Goal: Task Accomplishment & Management: Manage account settings

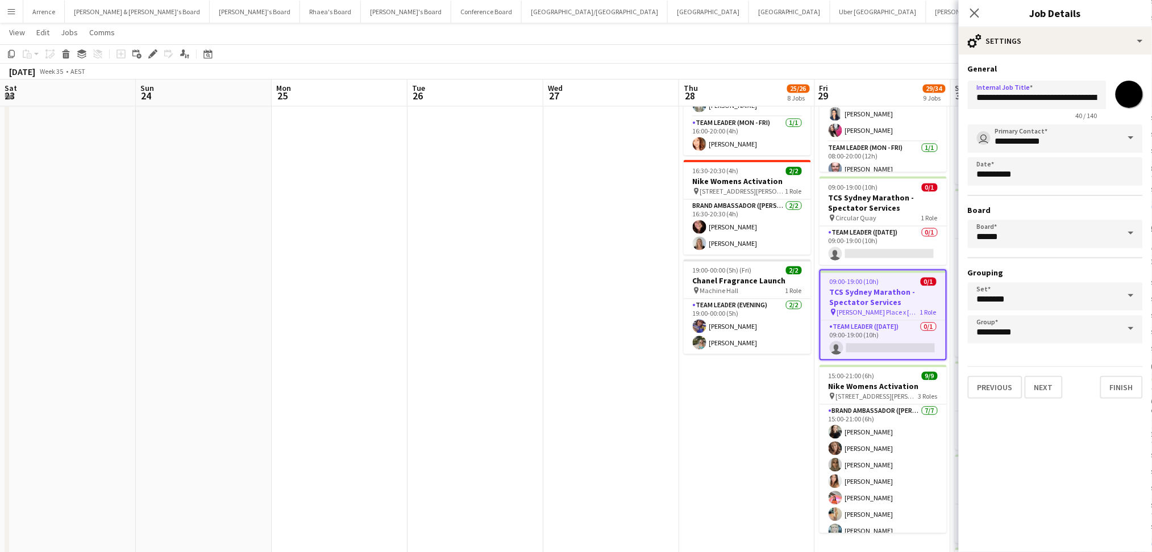
scroll to position [0, 278]
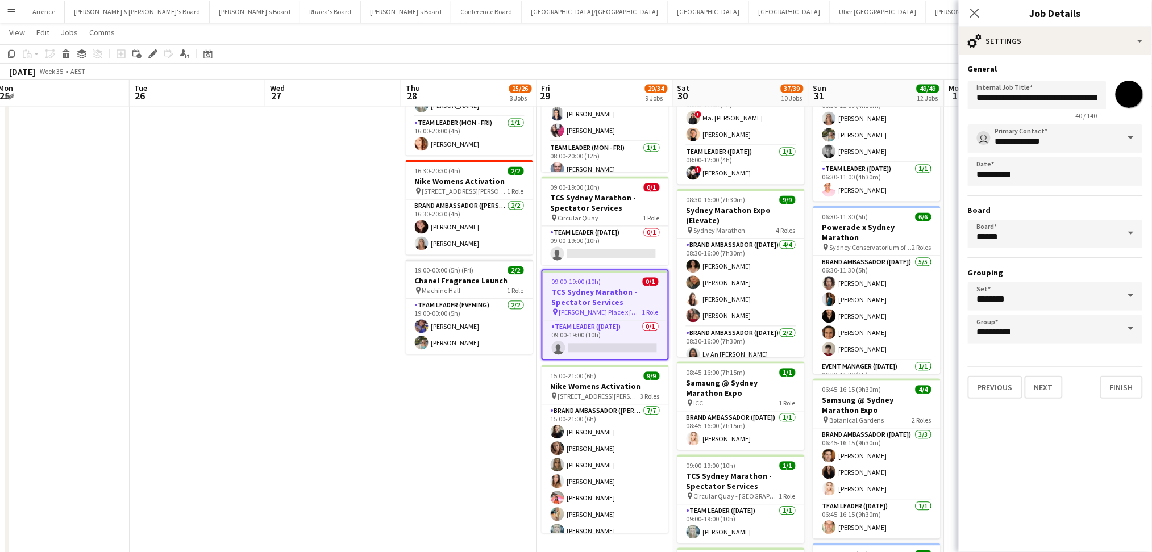
click at [321, 148] on app-date-cell at bounding box center [333, 233] width 136 height 1727
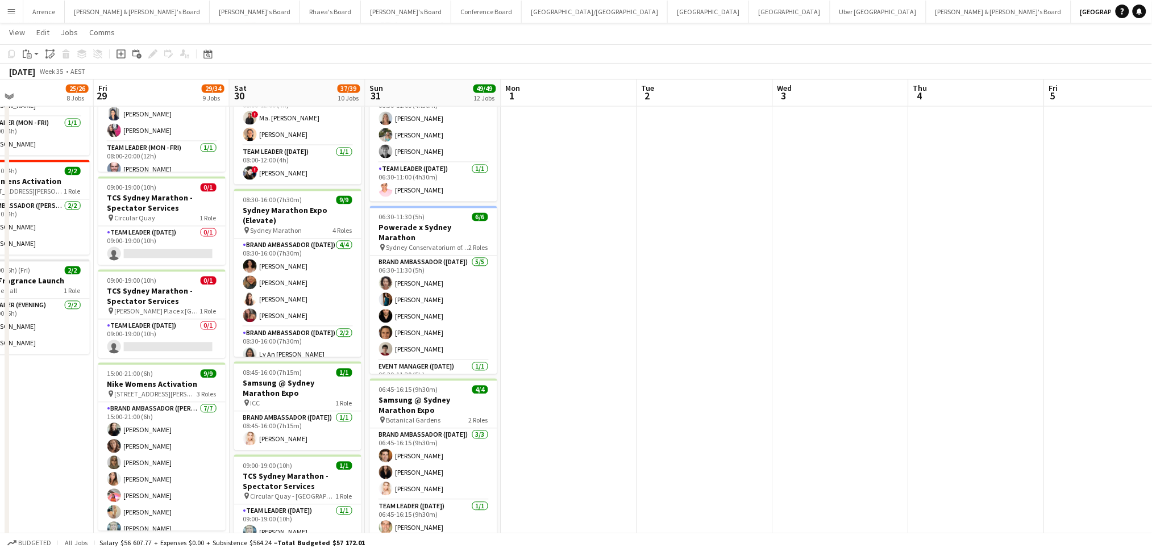
drag, startPoint x: 1120, startPoint y: 314, endPoint x: 677, endPoint y: 320, distance: 443.3
click at [677, 320] on app-calendar-viewport "Mon 25 Tue 26 Wed 27 Thu 28 25/26 8 Jobs Fri 29 29/34 9 Jobs Sat 30 37/39 10 Jo…" at bounding box center [576, 192] width 1152 height 1810
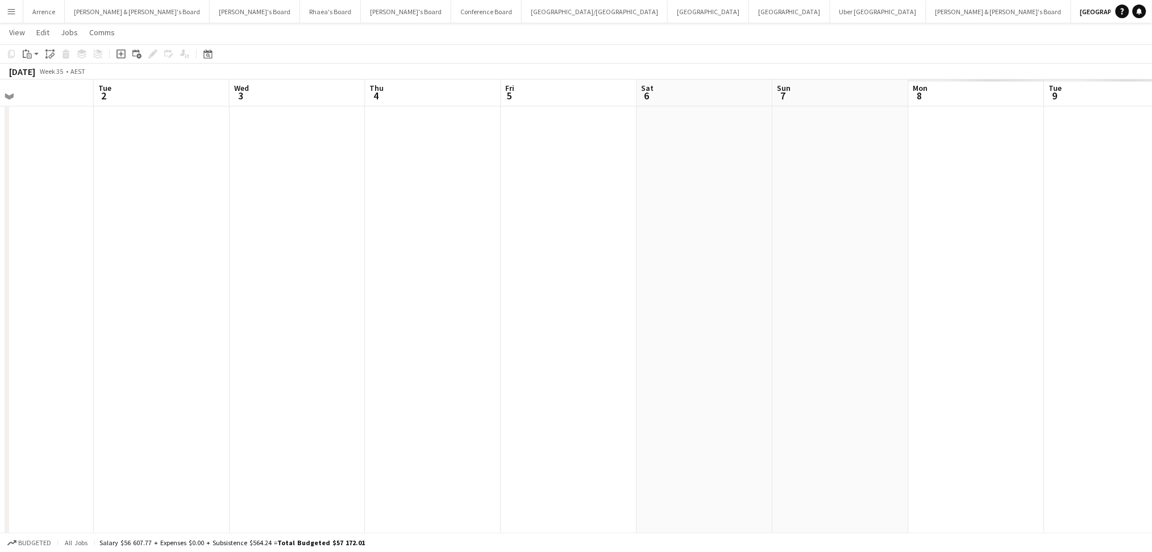
scroll to position [0, 336]
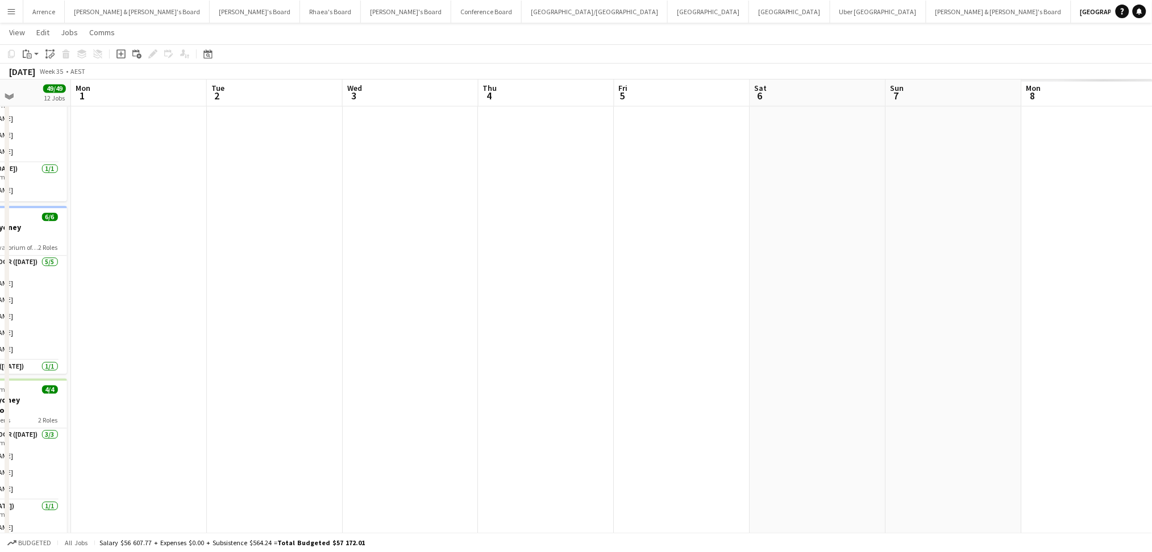
drag, startPoint x: 921, startPoint y: 357, endPoint x: 492, endPoint y: 351, distance: 429.7
click at [492, 351] on app-calendar-viewport "Fri 29 29/34 9 Jobs Sat 30 37/39 10 Jobs Sun 31 49/49 12 Jobs Mon 1 Tue 2 Wed 3…" at bounding box center [576, 192] width 1152 height 1810
click at [522, 11] on button "[GEOGRAPHIC_DATA]/[GEOGRAPHIC_DATA] Close" at bounding box center [595, 12] width 146 height 22
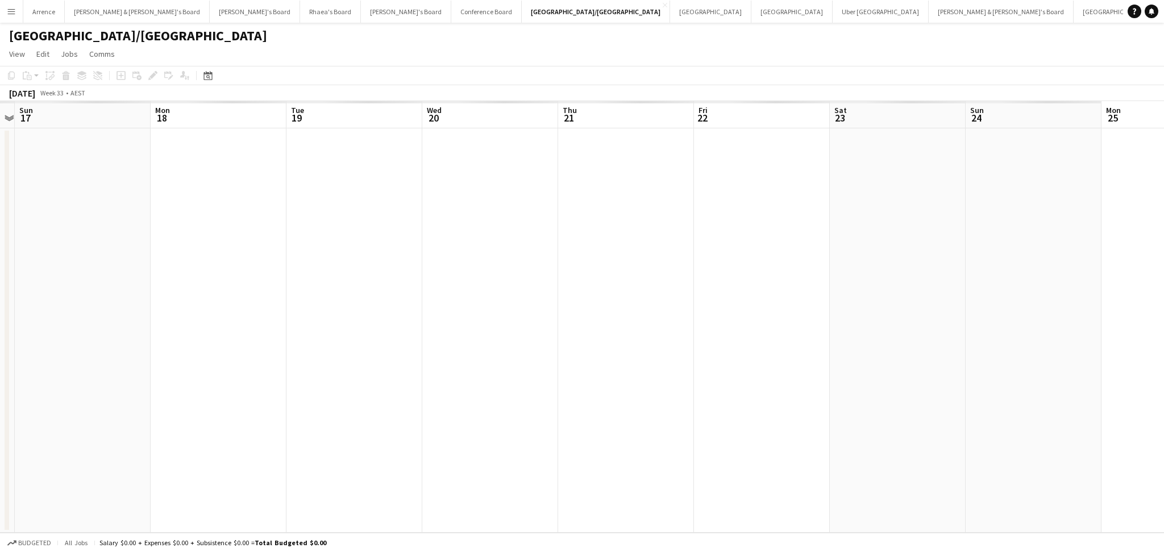
drag, startPoint x: 788, startPoint y: 357, endPoint x: 260, endPoint y: 365, distance: 528.5
click at [260, 365] on app-calendar-viewport "Thu 14 Fri 15 Sat 16 Sun 17 Mon 18 Tue 19 Wed 20 Thu 21 Fri 22 Sat 23 Sun 24 Mo…" at bounding box center [582, 317] width 1164 height 432
drag, startPoint x: 586, startPoint y: 398, endPoint x: 85, endPoint y: 381, distance: 501.5
click at [85, 381] on app-calendar-viewport "Thu 14 Fri 15 Sat 16 Sun 17 Mon 18 Tue 19 Wed 20 Thu 21 Fri 22 Sat 23 Sun 24 Mo…" at bounding box center [582, 317] width 1164 height 432
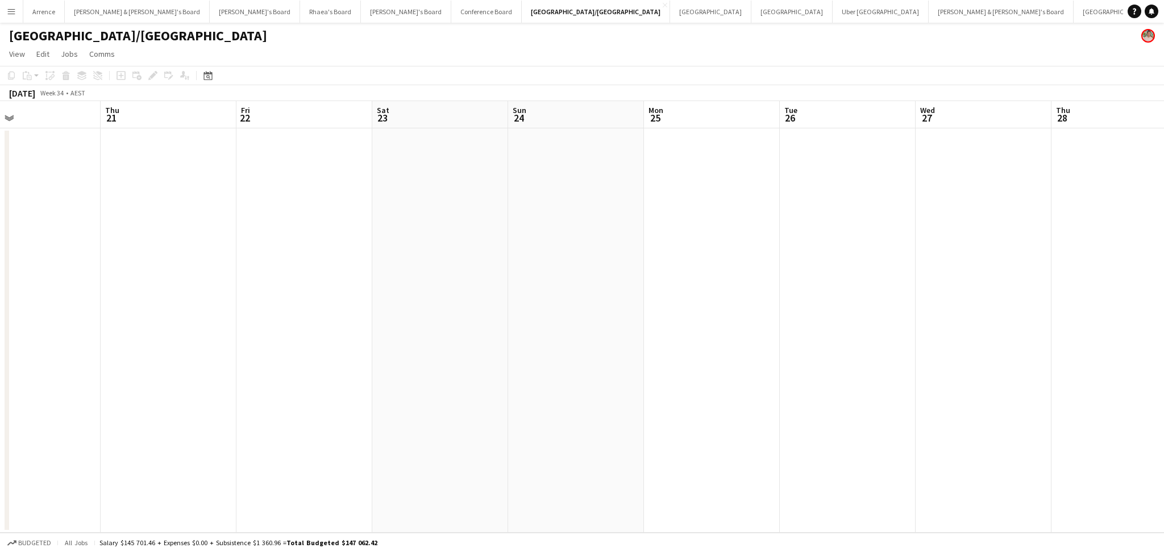
drag, startPoint x: 536, startPoint y: 413, endPoint x: -6, endPoint y: 392, distance: 543.1
click at [0, 392] on html "Menu Boards Boards Boards All jobs Status Workforce Workforce My Workforce Recr…" at bounding box center [582, 283] width 1164 height 567
drag, startPoint x: 546, startPoint y: 439, endPoint x: 165, endPoint y: 410, distance: 381.2
click at [153, 414] on app-calendar-viewport "Mon 25 Tue 26 Wed 27 Thu 28 Fri 29 Sat 30 Sun 31 Mon 1 Tue 2 Wed 3 Thu 4 Fri 5 …" at bounding box center [582, 317] width 1164 height 432
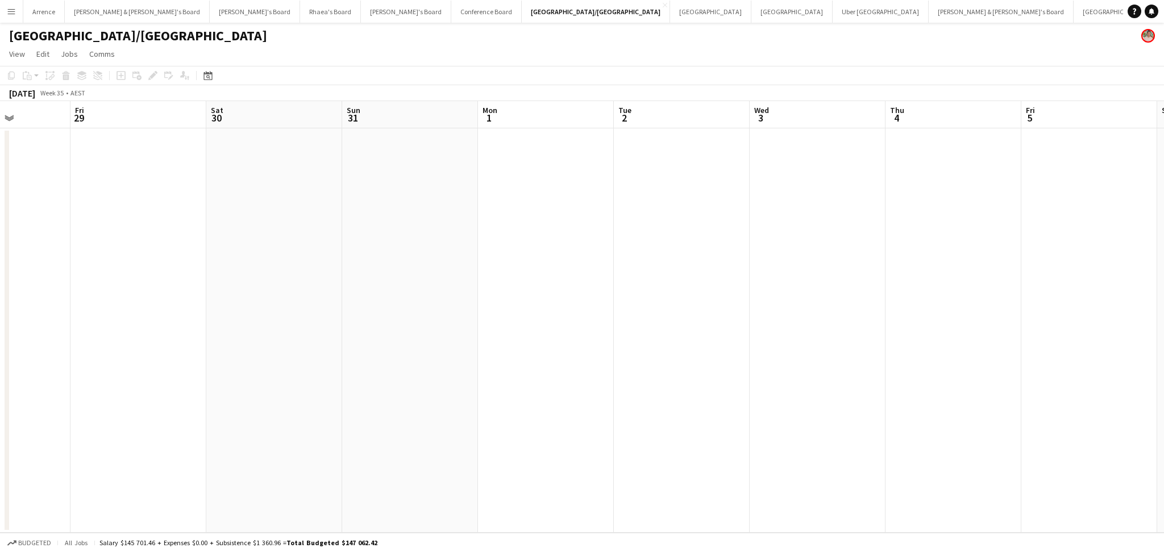
drag, startPoint x: 295, startPoint y: 298, endPoint x: 488, endPoint y: 253, distance: 197.4
click at [504, 290] on app-calendar-viewport "Tue 26 Wed 27 Thu 28 Fri 29 Sat 30 Sun 31 Mon 1 Tue 2 Wed 3 Thu 4 Fri 5 Sat 6 S…" at bounding box center [582, 317] width 1164 height 432
click at [113, 18] on button "[PERSON_NAME] & [PERSON_NAME]'s Board Close" at bounding box center [137, 12] width 145 height 22
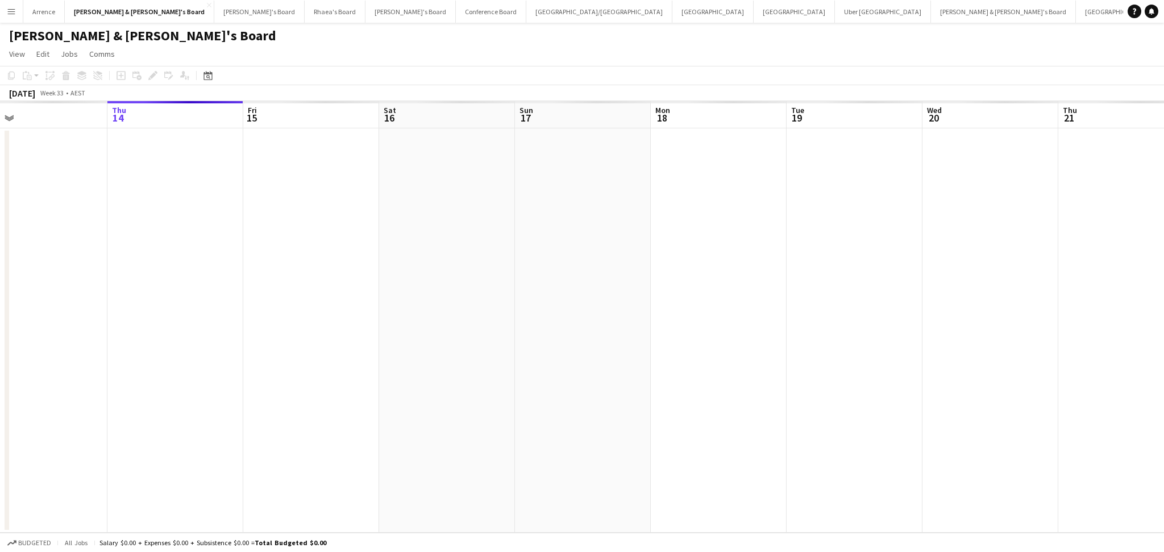
click at [161, 327] on app-calendar-viewport "Mon 11 Tue 12 Wed 13 Thu 14 Fri 15 Sat 16 Sun 17 Mon 18 Tue 19 Wed 20 Thu 21 Fr…" at bounding box center [582, 317] width 1164 height 432
drag, startPoint x: 697, startPoint y: 421, endPoint x: 361, endPoint y: 390, distance: 337.9
click at [303, 392] on app-calendar-viewport "Sat 16 Sun 17 Mon 18 Tue 19 Wed 20 Thu 21 Fri 22 Sat 23 Sun 24 Mon 25 Tue 26 We…" at bounding box center [582, 317] width 1164 height 432
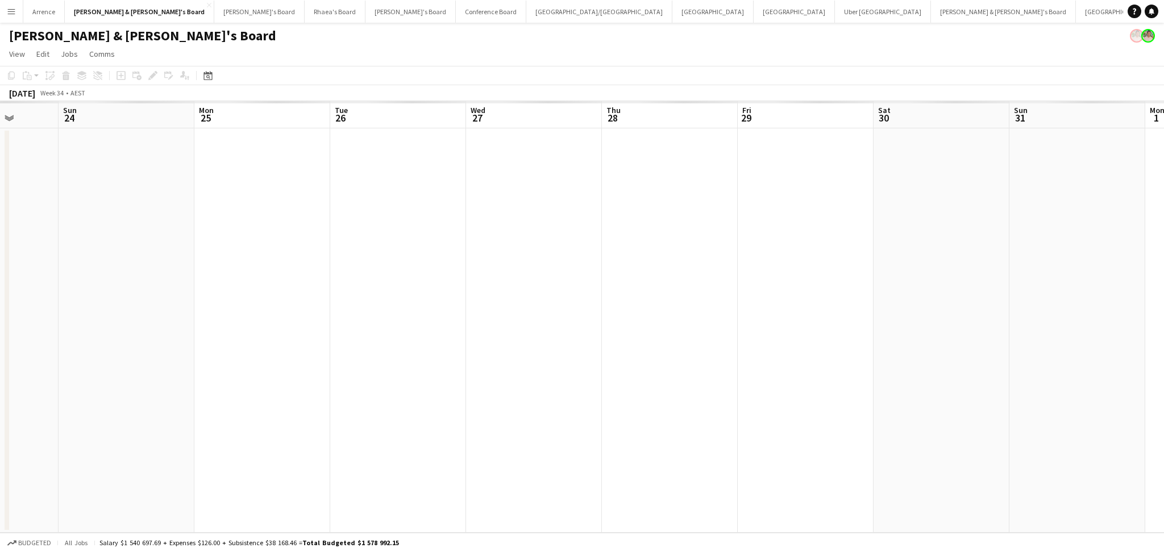
drag, startPoint x: 930, startPoint y: 427, endPoint x: 260, endPoint y: 359, distance: 673.5
click at [248, 362] on app-calendar-viewport "Wed 20 Thu 21 Fri 22 Sat 23 Sun 24 Mon 25 Tue 26 Wed 27 Thu 28 Fri 29 Sat 30 Su…" at bounding box center [582, 317] width 1164 height 432
click at [340, 338] on app-calendar-viewport "Sun 24 2/2 1 Job Mon 25 Tue 26 Wed 27 Thu 28 Fri 29 Sat 30 Sun 31 Mon 1 Tue 2 W…" at bounding box center [576, 344] width 1152 height 487
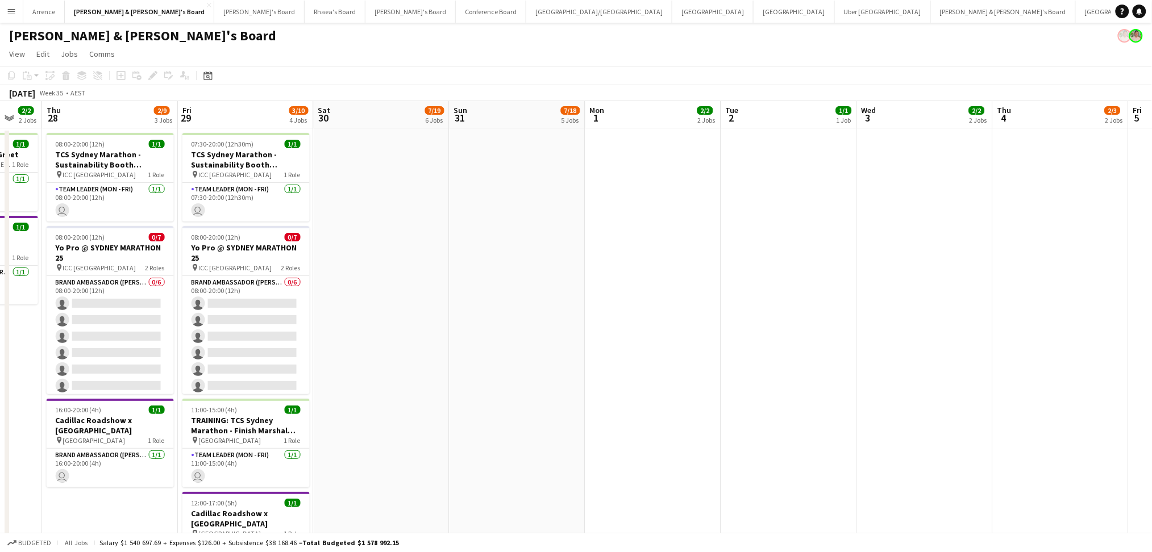
drag, startPoint x: 757, startPoint y: 374, endPoint x: 582, endPoint y: 398, distance: 176.6
click at [373, 374] on app-calendar-viewport "Sun 24 2/2 1 Job Mon 25 1/1 1 Job Tue 26 1/1 1 Job Wed 27 2/2 2 Jobs Thu 28 2/9…" at bounding box center [576, 353] width 1152 height 505
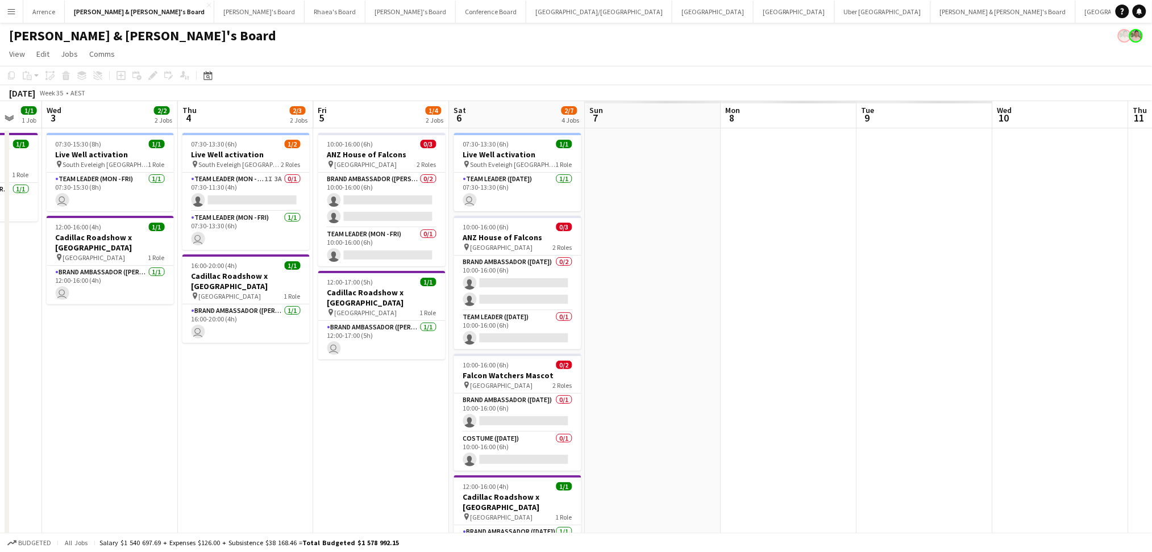
scroll to position [0, 342]
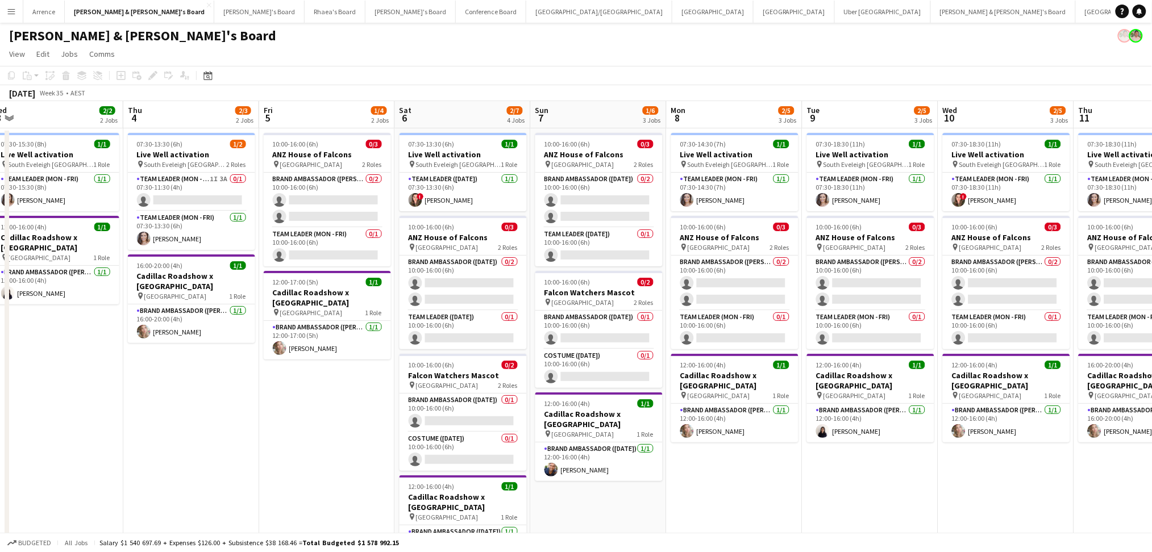
drag, startPoint x: 763, startPoint y: 459, endPoint x: 62, endPoint y: 442, distance: 700.9
click at [62, 442] on app-calendar-viewport "Sun 31 7/18 5 Jobs Mon 1 2/2 2 Jobs Tue 2 1/1 1 Job Wed 3 2/2 2 Jobs Thu 4 2/3 …" at bounding box center [576, 522] width 1152 height 843
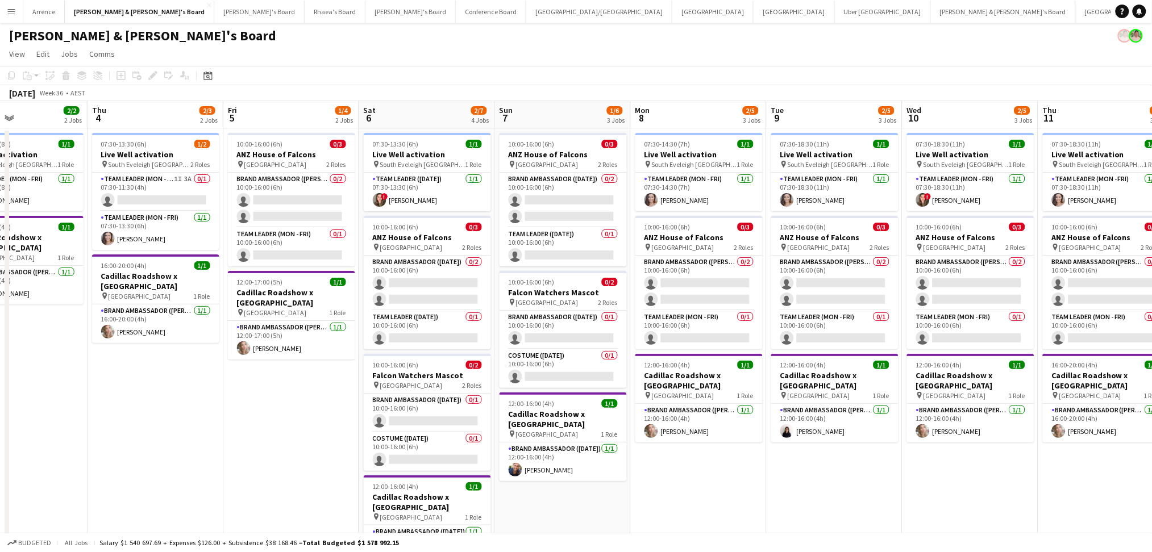
scroll to position [0, 404]
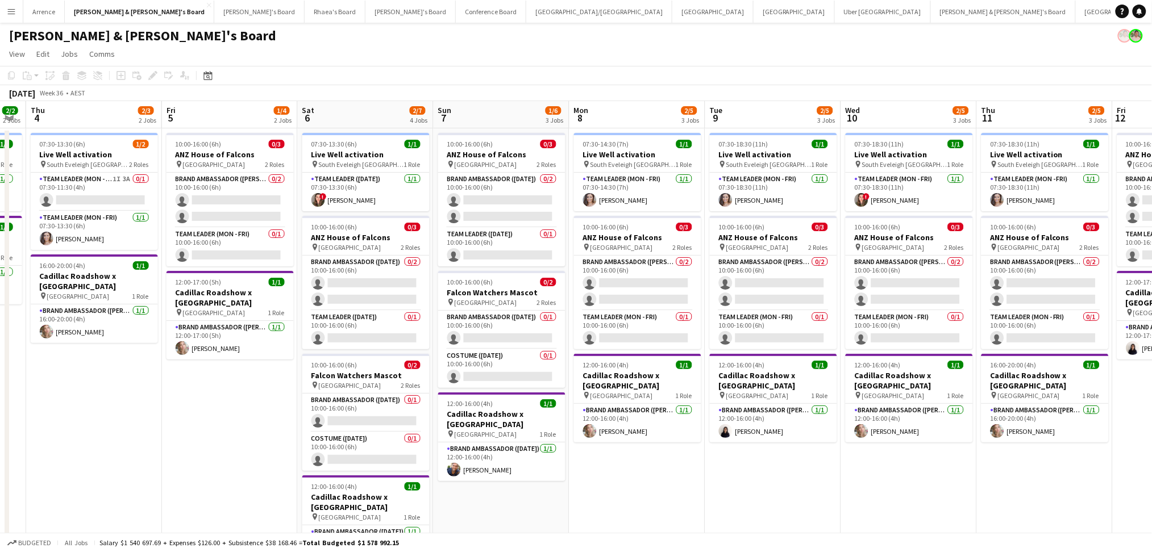
drag, startPoint x: 880, startPoint y: 495, endPoint x: 262, endPoint y: 474, distance: 618.1
click at [252, 476] on app-calendar-viewport "Sun 31 7/18 5 Jobs Mon 1 2/2 2 Jobs Tue 2 1/1 1 Job Wed 3 2/2 2 Jobs Thu 4 2/3 …" at bounding box center [576, 522] width 1152 height 843
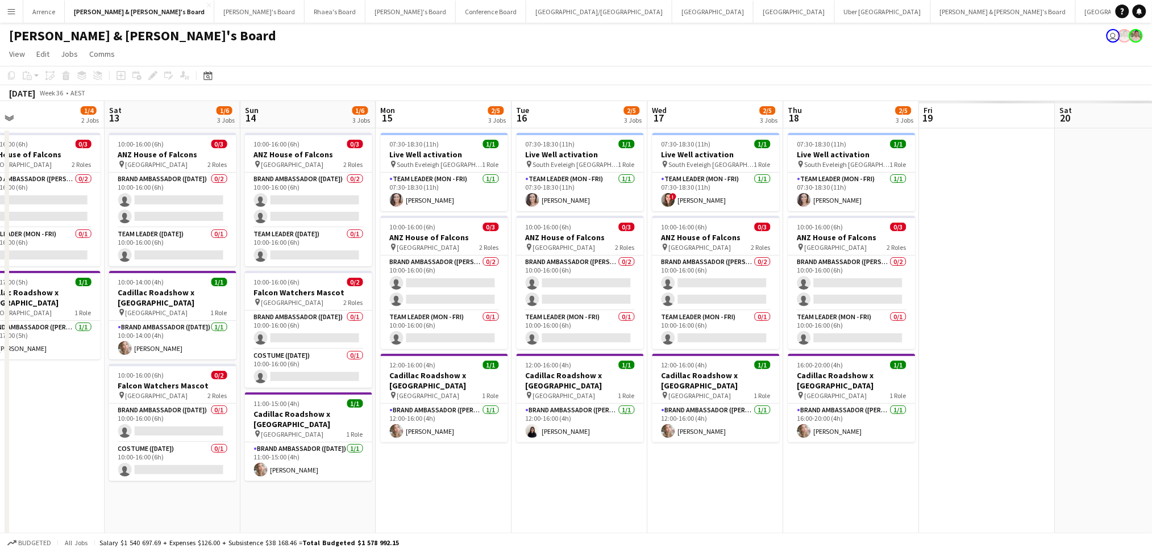
drag, startPoint x: 971, startPoint y: 473, endPoint x: 393, endPoint y: 473, distance: 577.9
click at [393, 473] on app-calendar-viewport "Tue 9 2/5 3 Jobs Wed 10 2/5 3 Jobs Thu 11 2/5 3 Jobs Fri 12 1/4 2 Jobs Sat 13 1…" at bounding box center [576, 522] width 1152 height 843
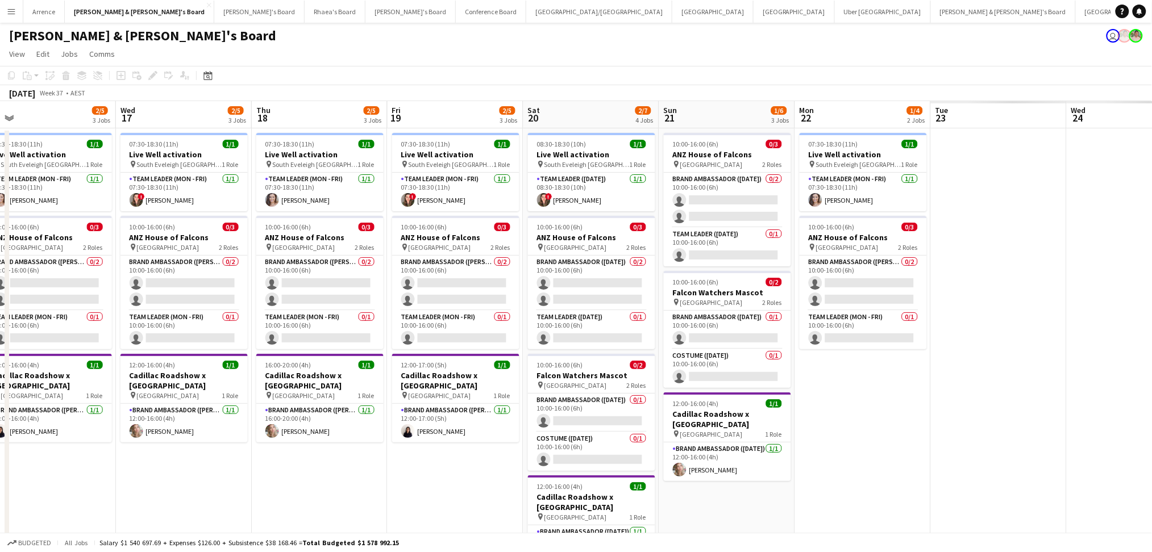
drag, startPoint x: 381, startPoint y: 490, endPoint x: 297, endPoint y: 483, distance: 83.9
click at [235, 485] on app-calendar-viewport "Sat 13 1/6 3 Jobs Sun 14 1/6 3 Jobs Mon 15 2/5 3 Jobs Tue 16 2/5 3 Jobs Wed 17 …" at bounding box center [576, 522] width 1152 height 843
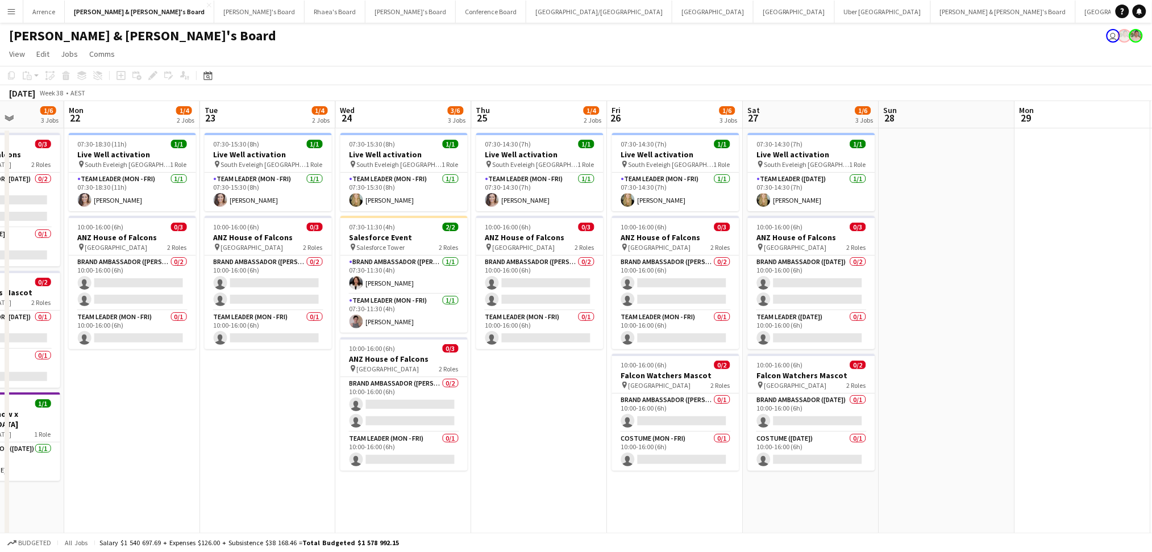
drag, startPoint x: 669, startPoint y: 478, endPoint x: 156, endPoint y: 478, distance: 513.1
click at [156, 478] on app-calendar-viewport "Thu 18 2/5 3 Jobs Fri 19 2/5 3 Jobs Sat 20 2/7 4 Jobs Sun 21 1/6 3 Jobs Mon 22 …" at bounding box center [576, 522] width 1152 height 843
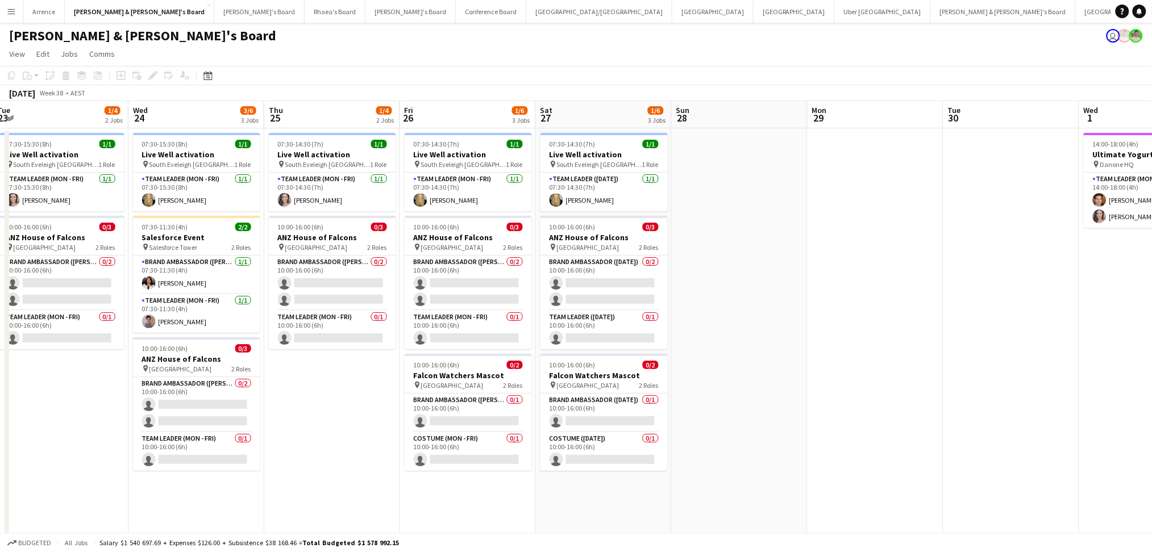
drag, startPoint x: 629, startPoint y: 501, endPoint x: 99, endPoint y: 501, distance: 530.2
click at [99, 501] on app-calendar-viewport "Sat 20 2/7 4 Jobs Sun 21 1/6 3 Jobs Mon 22 1/4 2 Jobs Tue 23 1/4 2 Jobs Wed 24 …" at bounding box center [576, 522] width 1152 height 843
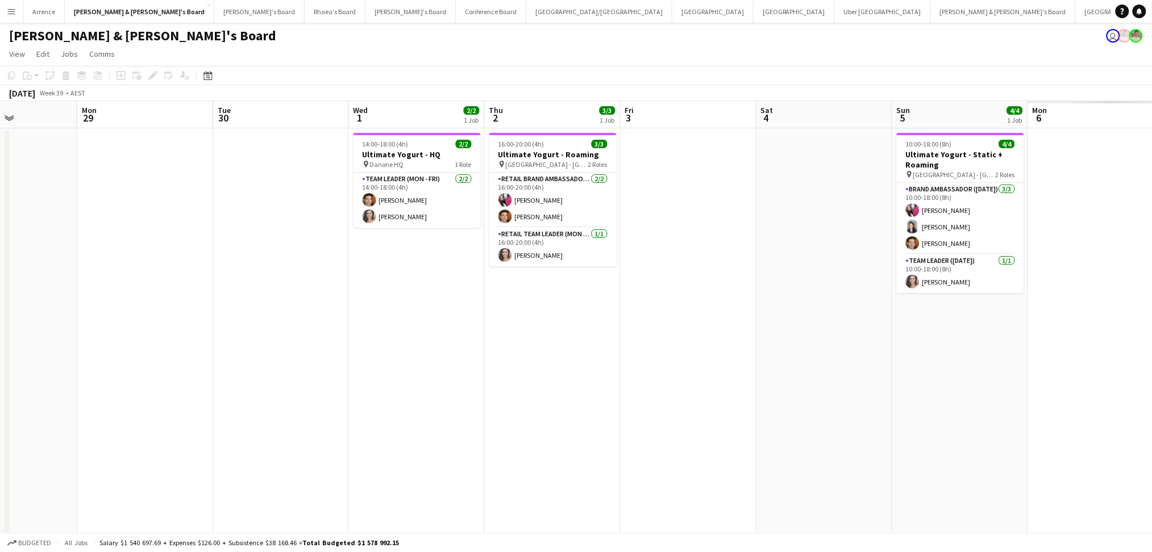
scroll to position [0, 403]
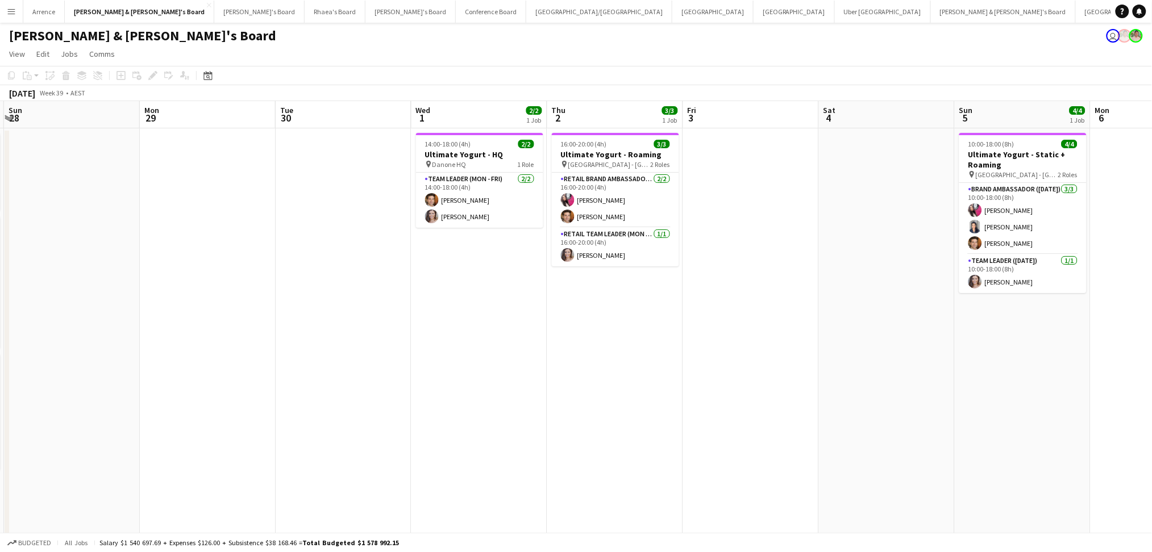
drag, startPoint x: 665, startPoint y: 489, endPoint x: 320, endPoint y: 489, distance: 344.9
click at [320, 489] on app-calendar-viewport "Thu 25 1/4 2 Jobs Fri 26 1/6 3 Jobs Sat 27 1/6 3 Jobs Sun 28 Mon 29 Tue 30 Wed …" at bounding box center [576, 522] width 1152 height 843
click at [475, 153] on h3 "Ultimate Yogurt - HQ" at bounding box center [479, 154] width 127 height 10
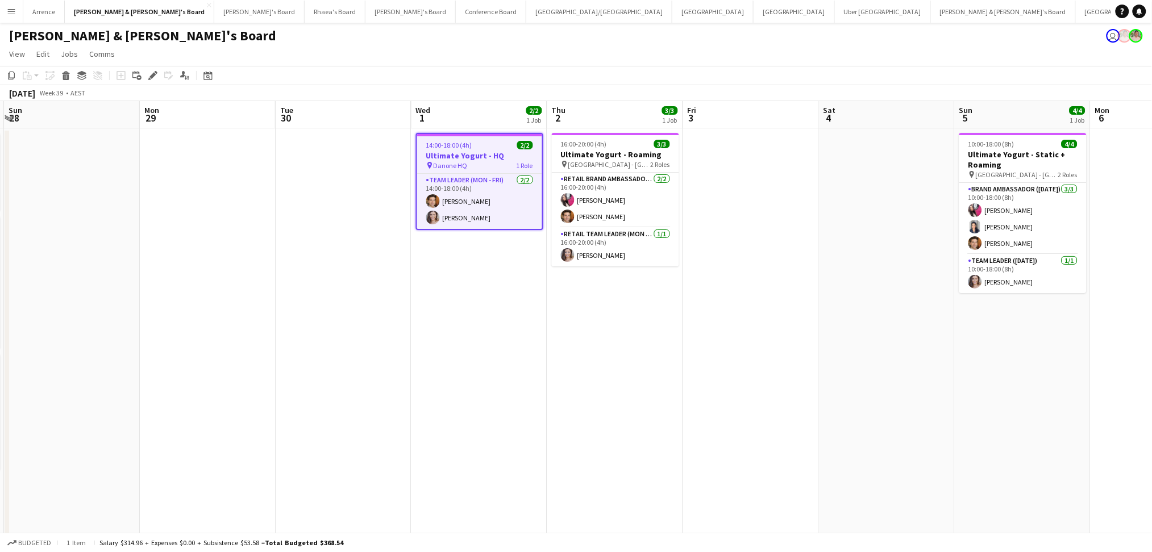
click at [475, 153] on h3 "Ultimate Yogurt - HQ" at bounding box center [479, 156] width 125 height 10
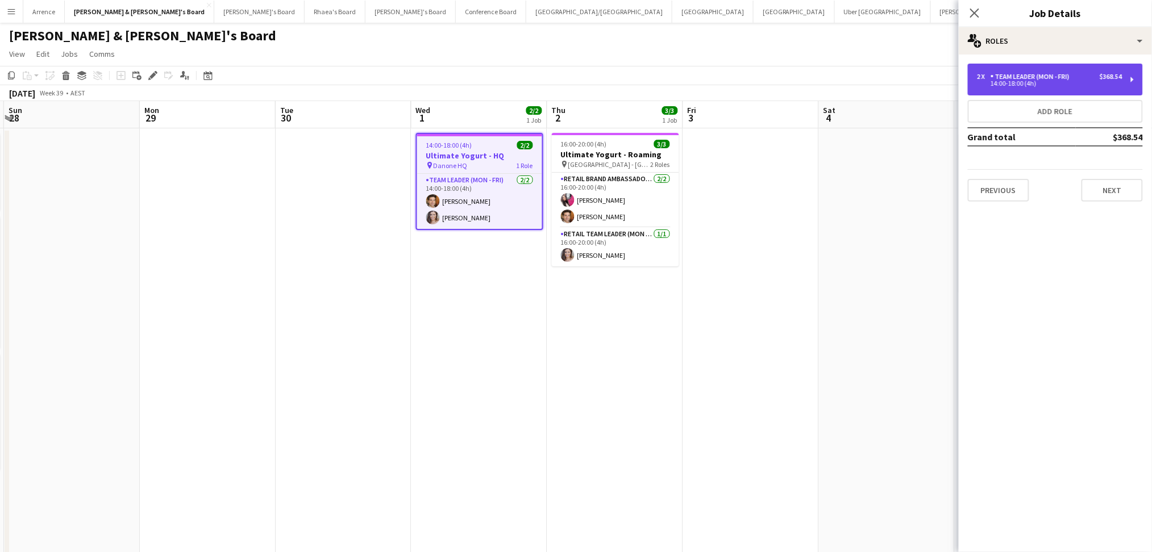
click at [1027, 74] on div "Team Leader (Mon - Fri)" at bounding box center [1032, 77] width 84 height 8
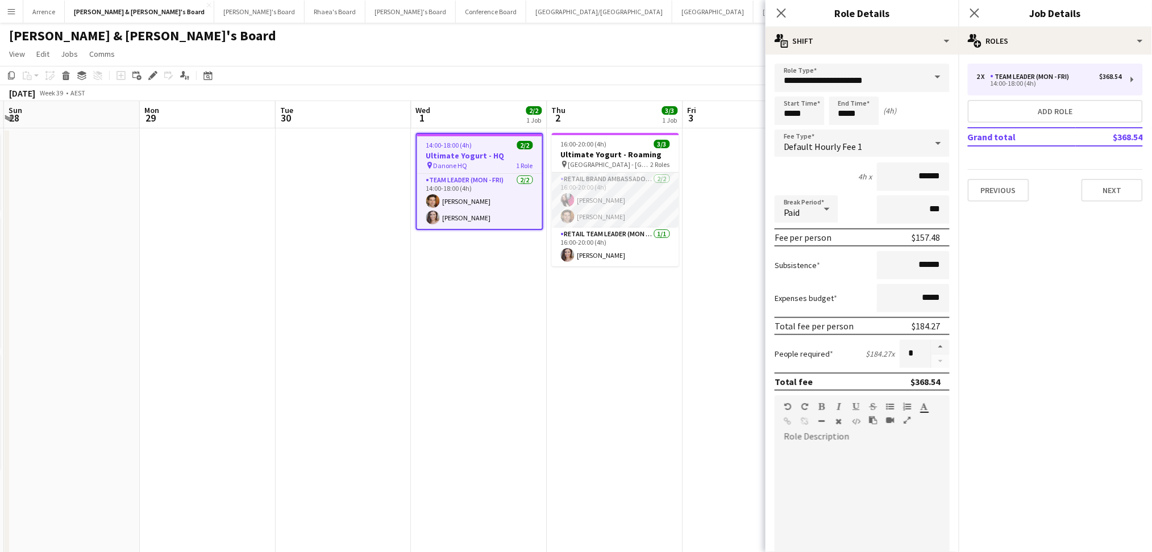
click at [596, 198] on app-card-role "RETAIL Brand Ambassador (Mon - Fri) [DATE] 16:00-20:00 (4h) [PERSON_NAME] [PERS…" at bounding box center [615, 200] width 127 height 55
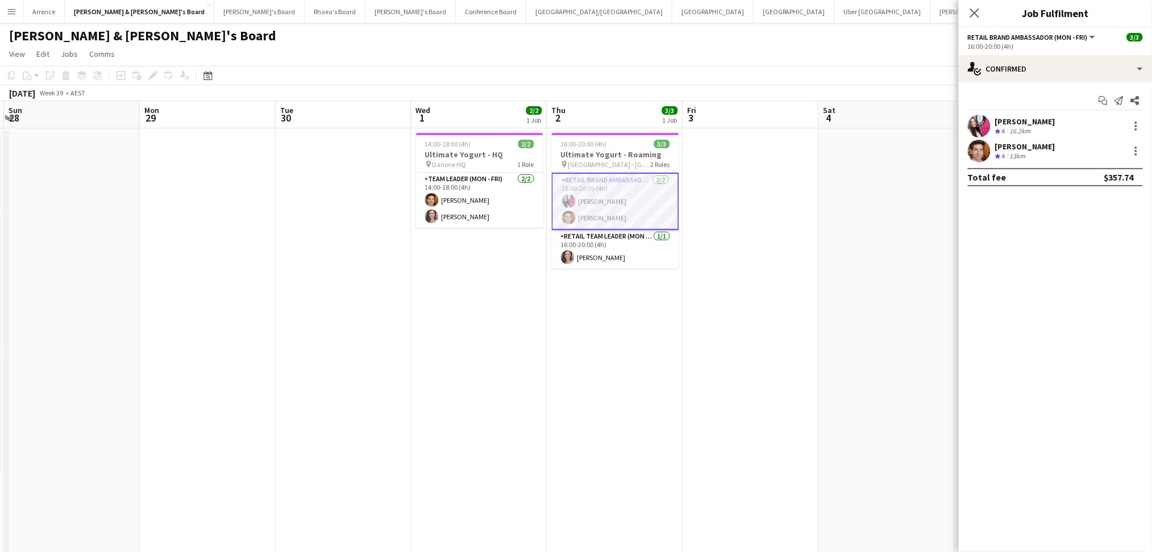
click at [1023, 117] on div "[PERSON_NAME]" at bounding box center [1025, 121] width 60 height 10
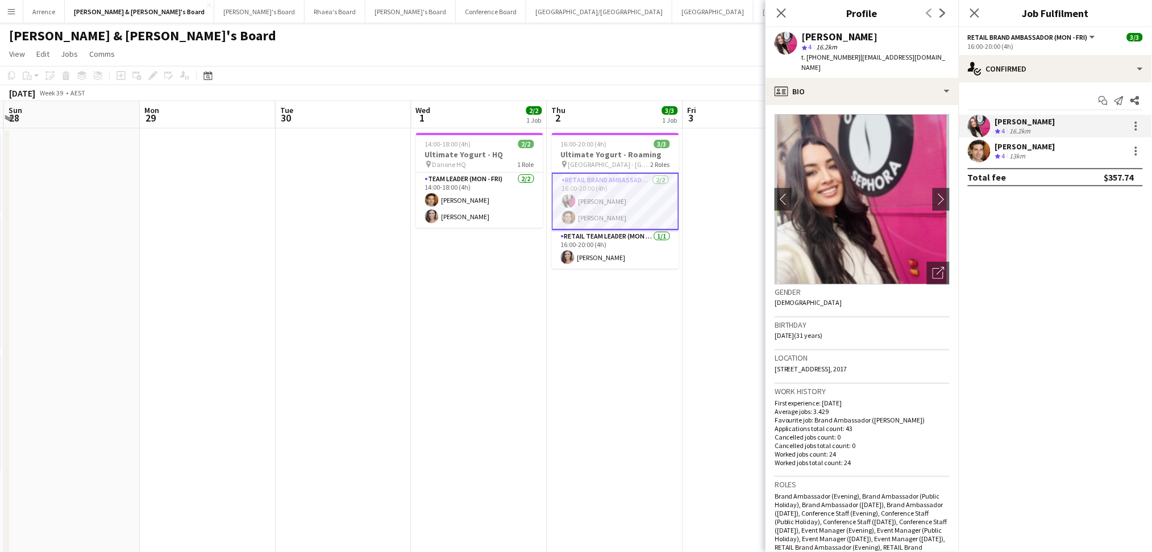
click at [707, 385] on app-date-cell at bounding box center [751, 535] width 136 height 815
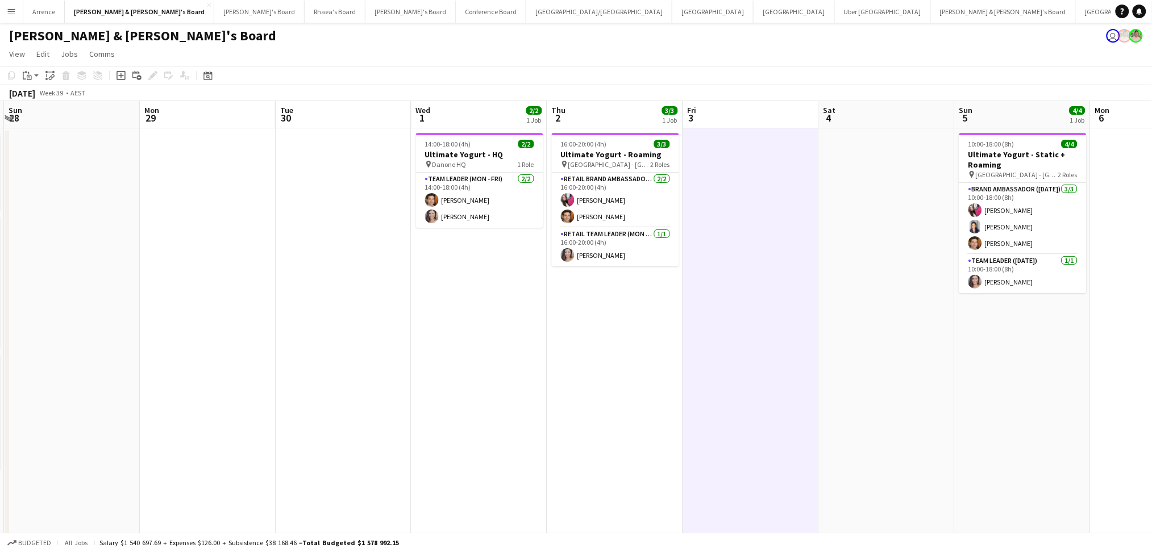
click at [661, 395] on app-date-cell "16:00-20:00 (4h) 3/3 Ultimate Yogurt - Roaming pin [GEOGRAPHIC_DATA] - [GEOGRAP…" at bounding box center [615, 535] width 136 height 815
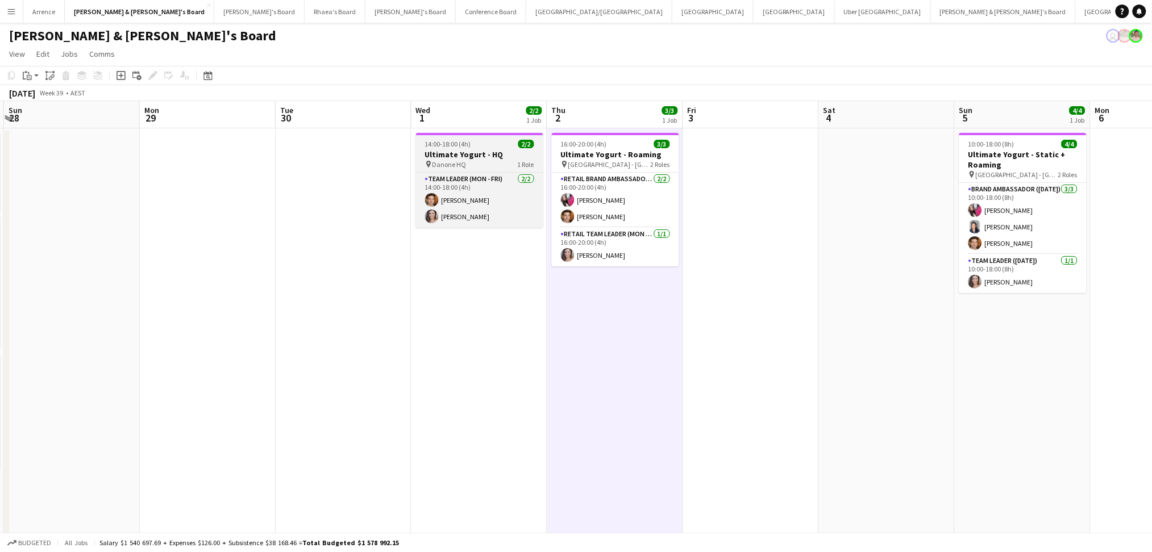
click at [485, 159] on h3 "Ultimate Yogurt - HQ" at bounding box center [479, 154] width 127 height 10
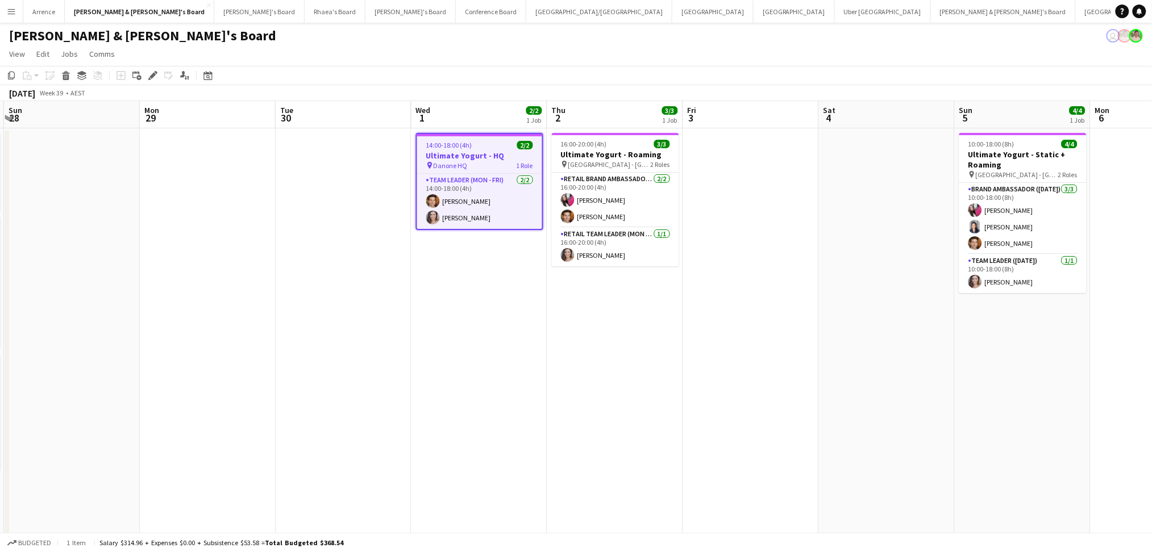
click at [485, 159] on h3 "Ultimate Yogurt - HQ" at bounding box center [479, 156] width 125 height 10
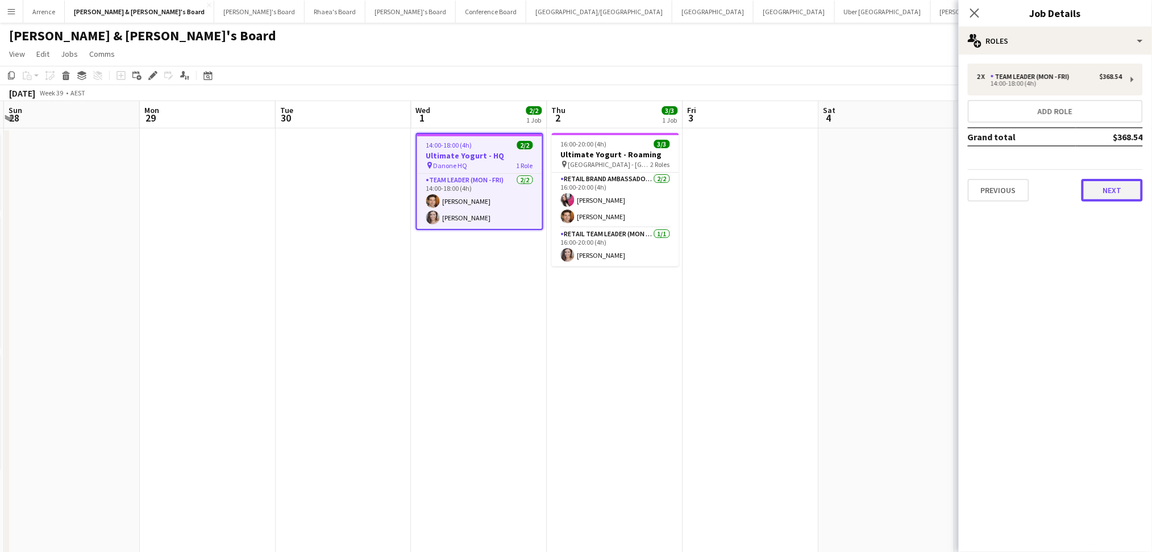
click at [1108, 194] on button "Next" at bounding box center [1111, 190] width 61 height 23
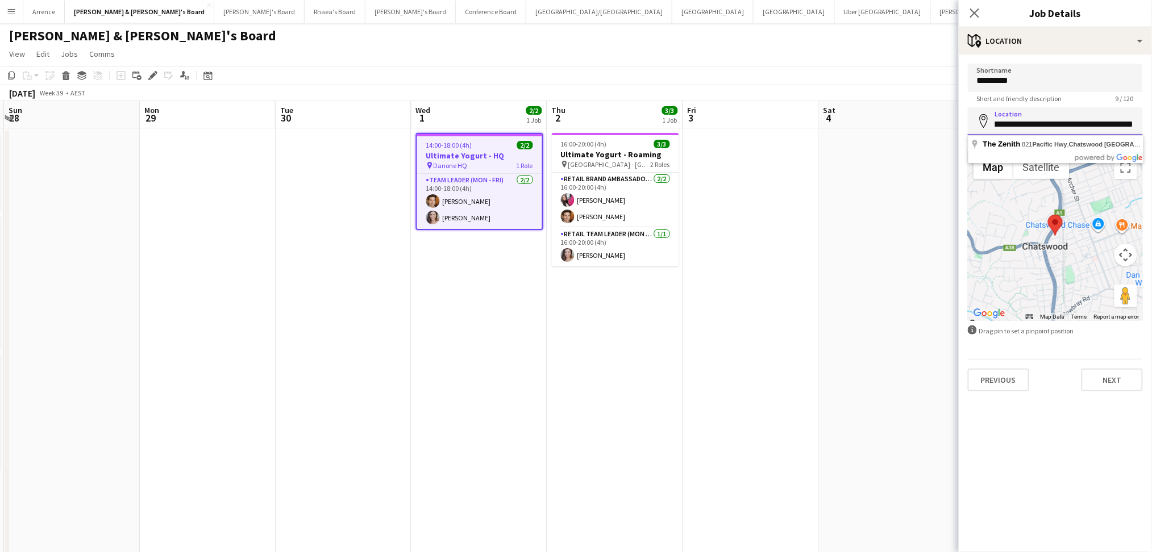
scroll to position [0, 88]
drag, startPoint x: 1048, startPoint y: 123, endPoint x: 1148, endPoint y: 127, distance: 100.1
click at [1148, 127] on form "**********" at bounding box center [1055, 228] width 193 height 328
click at [1091, 123] on input "**********" at bounding box center [1055, 121] width 175 height 28
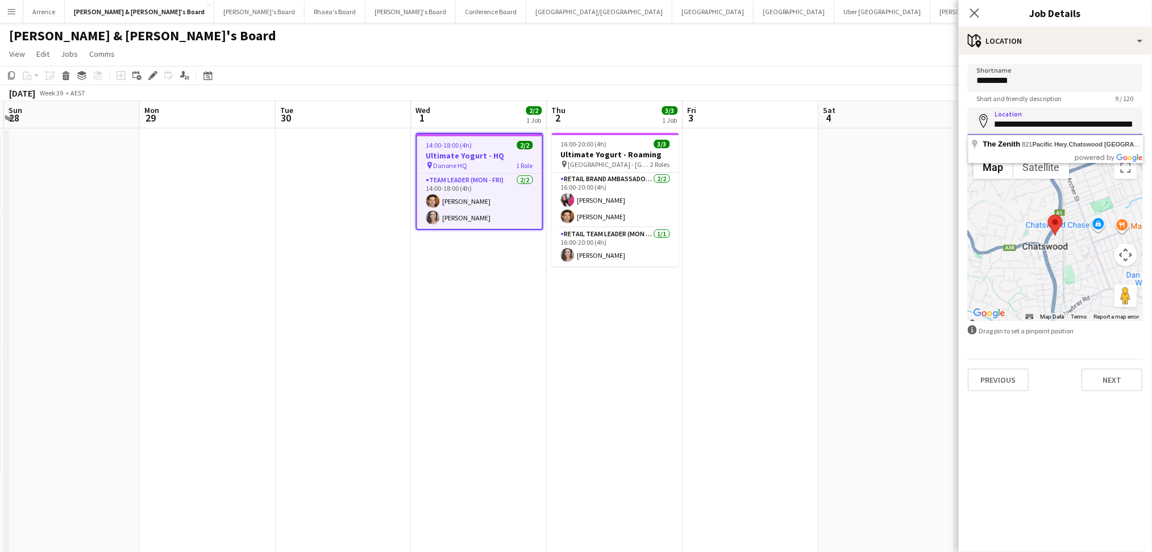
click at [1091, 123] on input "**********" at bounding box center [1055, 121] width 175 height 28
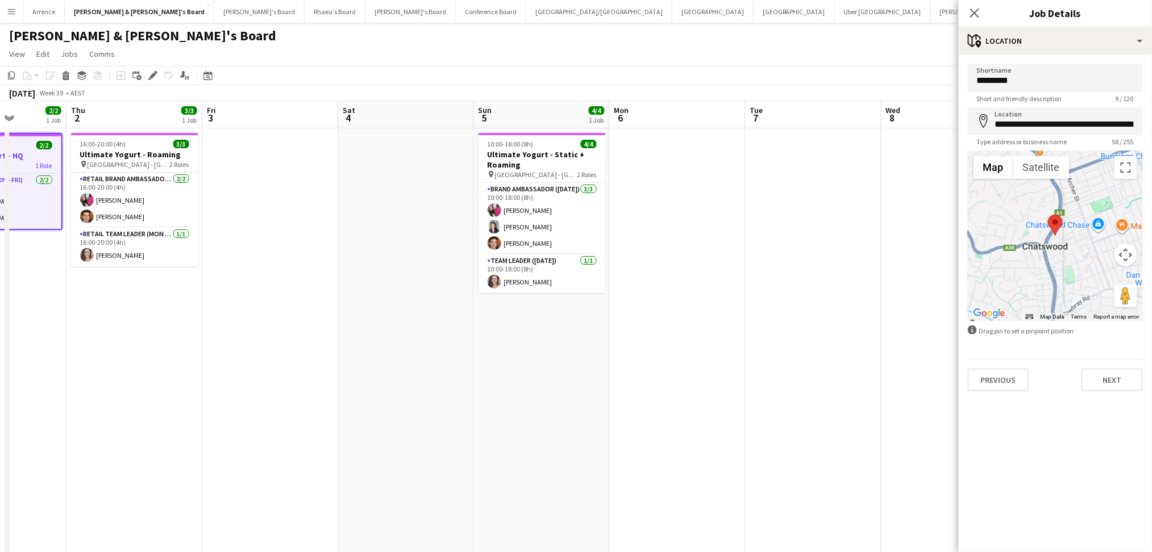
drag, startPoint x: 810, startPoint y: 434, endPoint x: 314, endPoint y: 434, distance: 496.1
click at [314, 434] on app-calendar-viewport "Mon 29 Tue 30 Wed 1 2/2 1 Job Thu 2 3/3 1 Job Fri 3 Sat 4 Sun 5 4/4 1 Job Mon 6…" at bounding box center [576, 522] width 1152 height 843
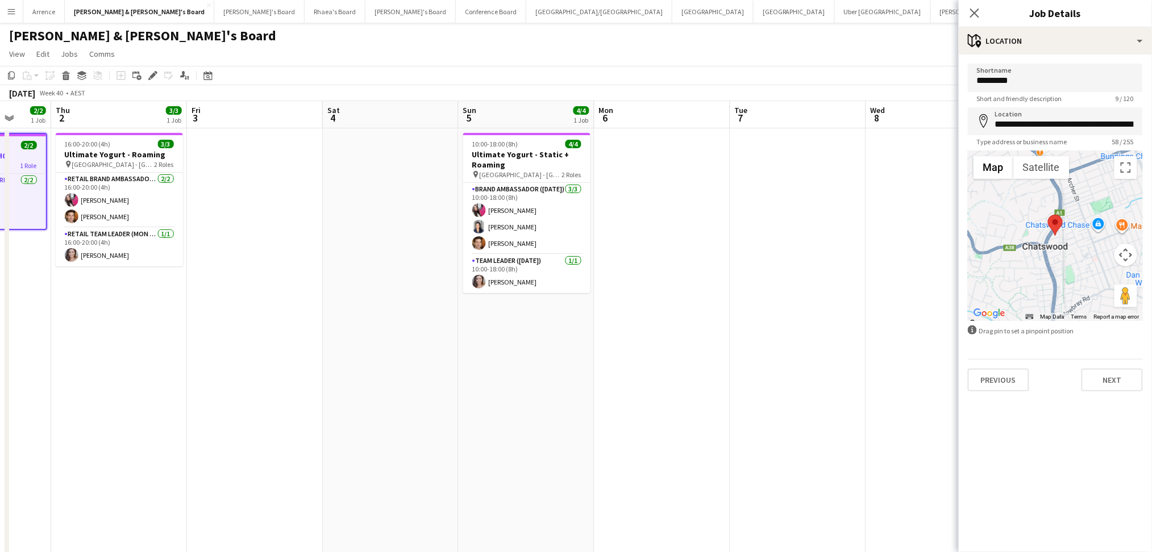
click at [421, 372] on app-date-cell at bounding box center [391, 535] width 136 height 815
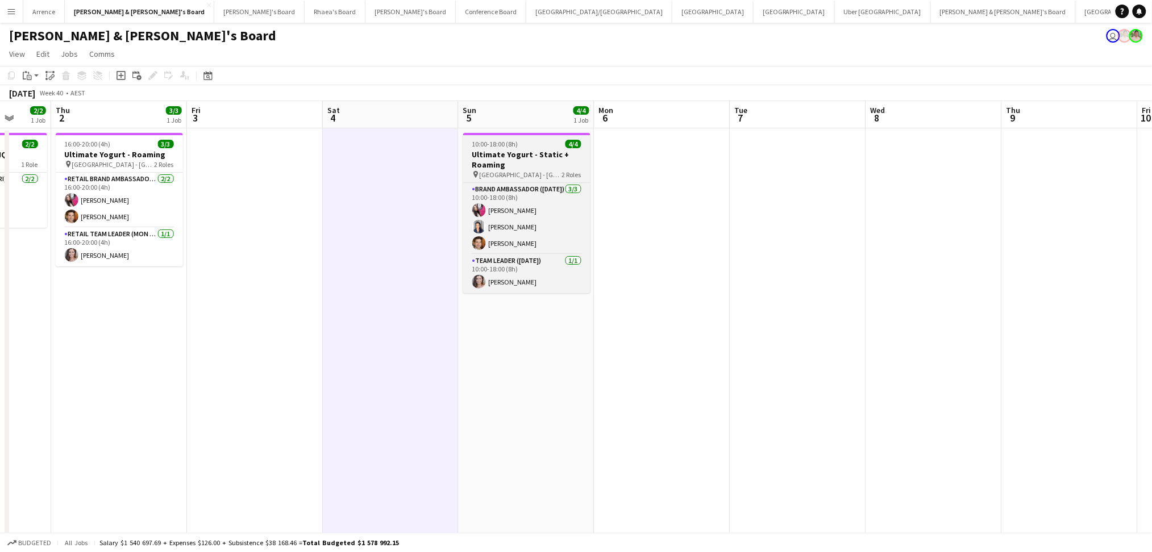
click at [525, 166] on h3 "Ultimate Yogurt - Static + Roaming" at bounding box center [526, 159] width 127 height 20
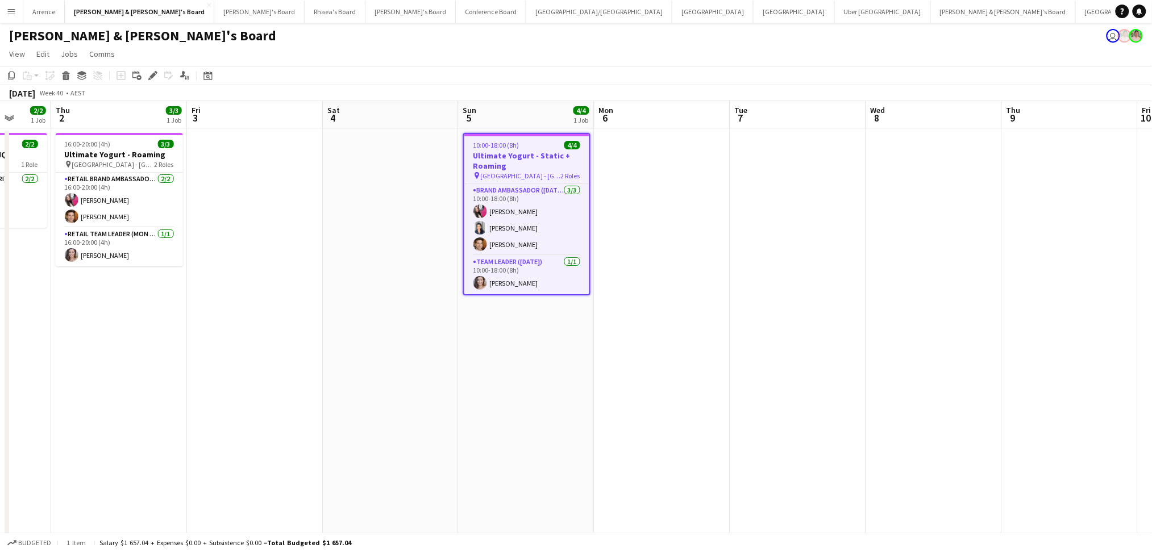
click at [525, 166] on h3 "Ultimate Yogurt - Static + Roaming" at bounding box center [526, 161] width 125 height 20
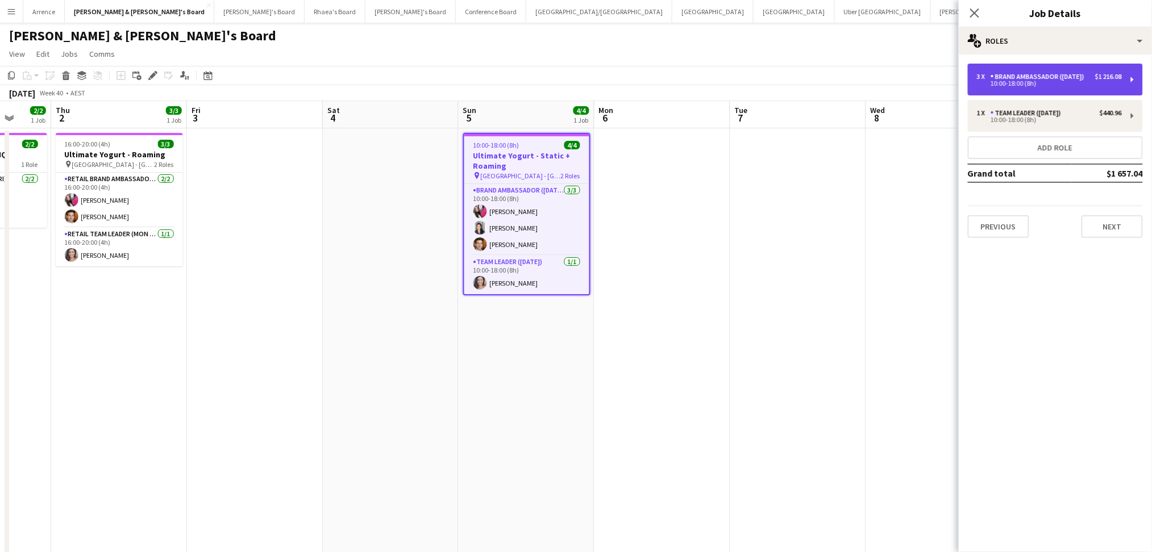
click at [1081, 81] on div "10:00-18:00 (8h)" at bounding box center [1049, 84] width 145 height 6
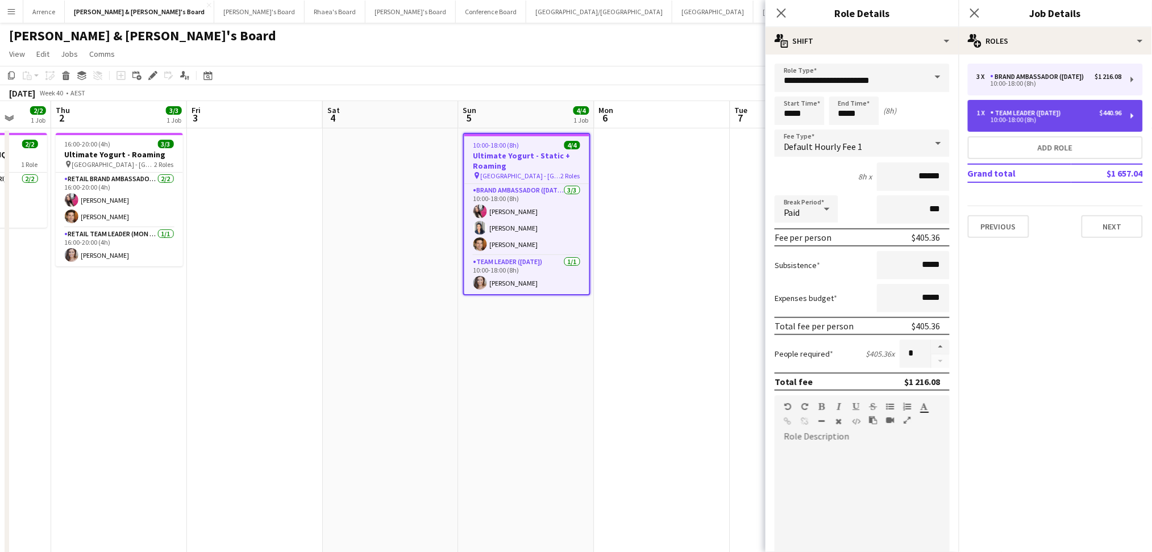
click at [1059, 118] on div "10:00-18:00 (8h)" at bounding box center [1049, 120] width 145 height 6
type input "**********"
type input "******"
type input "*"
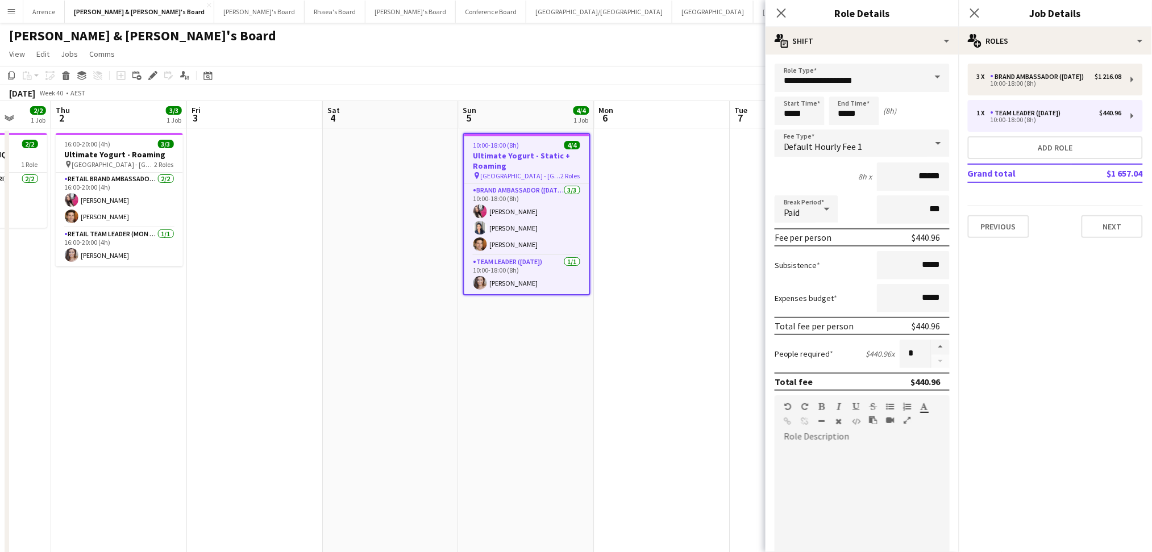
click at [406, 381] on app-date-cell at bounding box center [391, 535] width 136 height 815
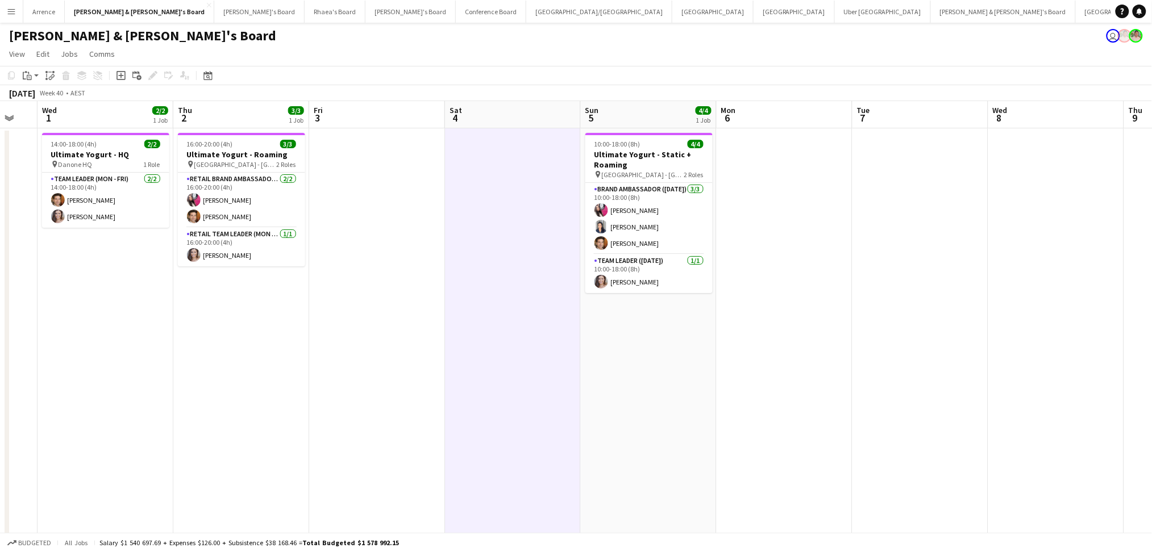
scroll to position [0, 239]
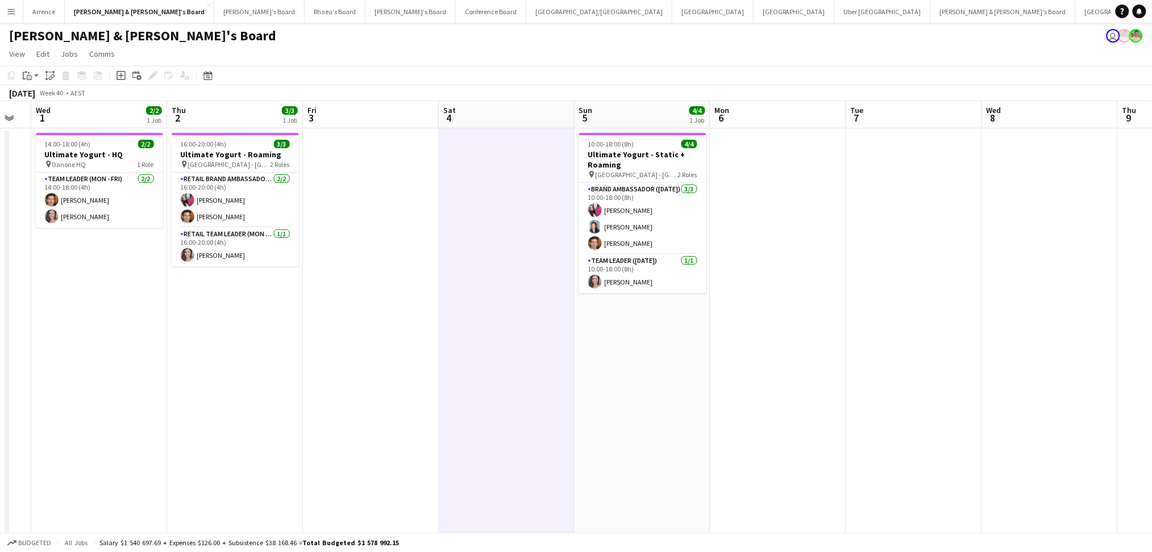
drag, startPoint x: 304, startPoint y: 425, endPoint x: 558, endPoint y: 431, distance: 254.1
click at [557, 444] on app-calendar-viewport "Mon 29 Tue 30 Wed 1 2/2 1 Job Thu 2 3/3 1 Job Fri 3 Sat 4 Sun 5 4/4 1 Job Mon 6…" at bounding box center [576, 522] width 1152 height 843
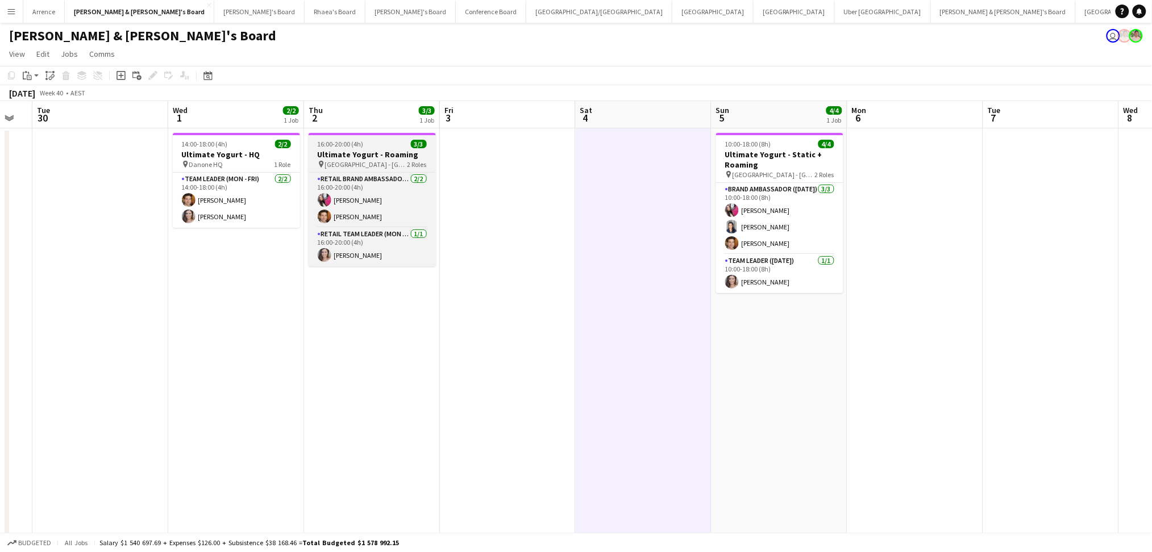
click at [363, 145] on div "16:00-20:00 (4h) 3/3" at bounding box center [372, 144] width 127 height 9
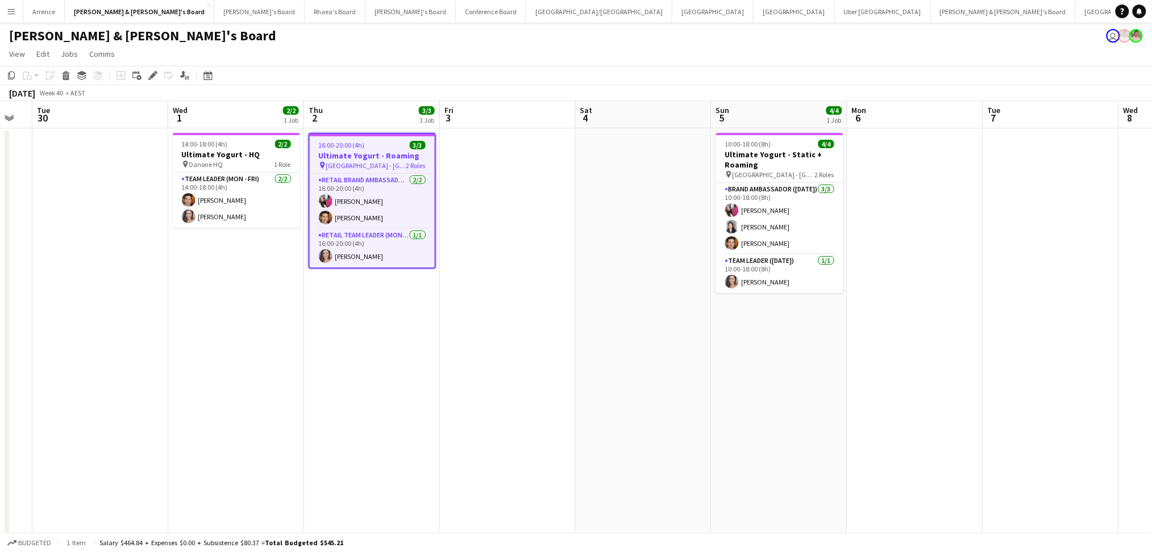
click at [363, 145] on div "16:00-20:00 (4h) 3/3" at bounding box center [372, 145] width 125 height 9
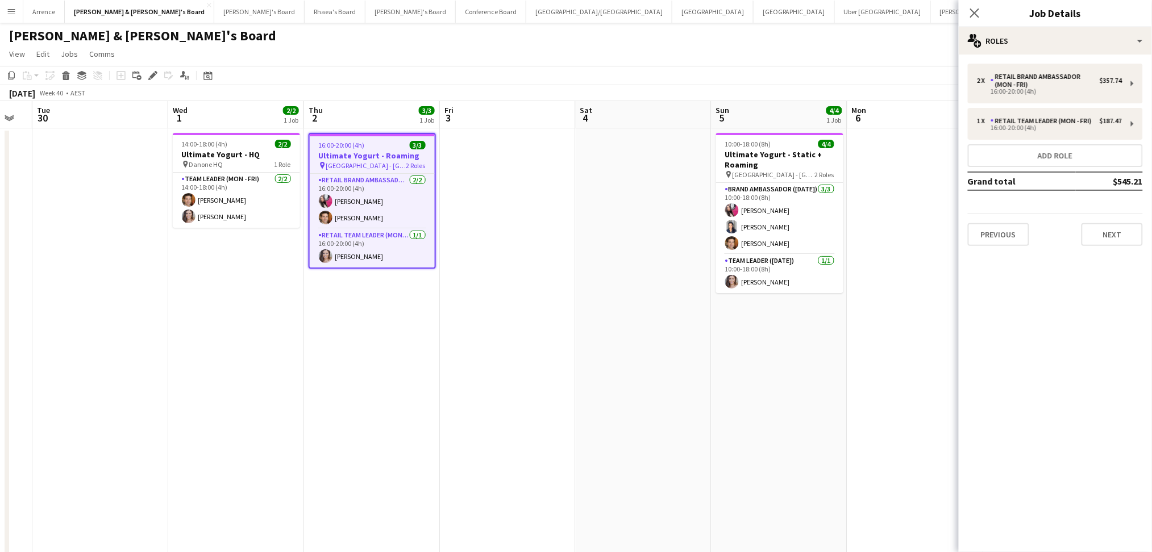
click at [484, 402] on app-date-cell at bounding box center [508, 535] width 136 height 815
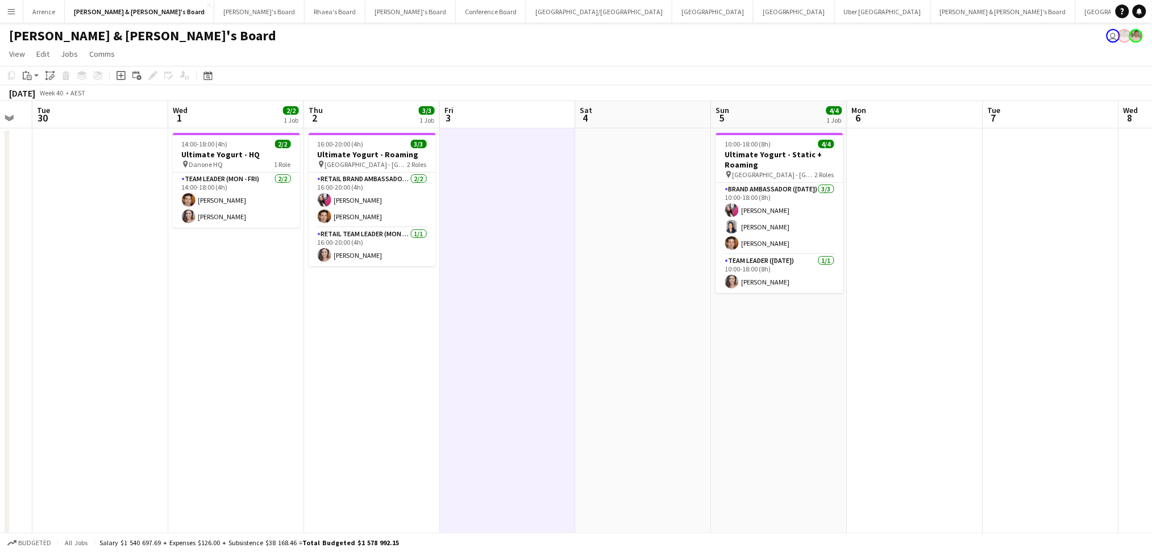
click at [746, 452] on app-date-cell "10:00-18:00 (8h) 4/4 Ultimate Yogurt - Static + Roaming pin [GEOGRAPHIC_DATA] -…" at bounding box center [779, 535] width 136 height 815
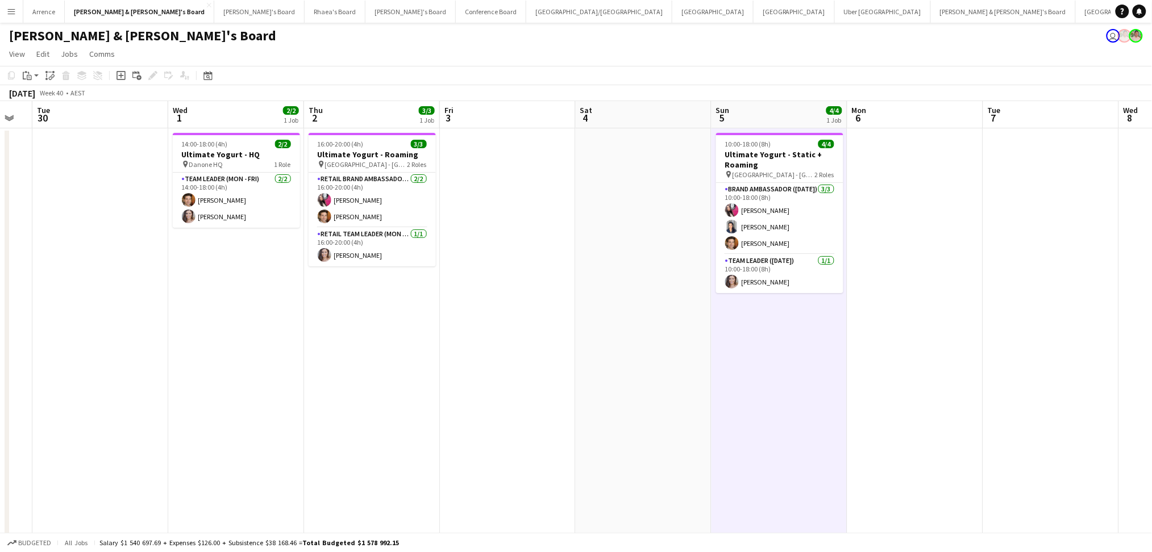
click at [667, 460] on app-date-cell at bounding box center [644, 535] width 136 height 815
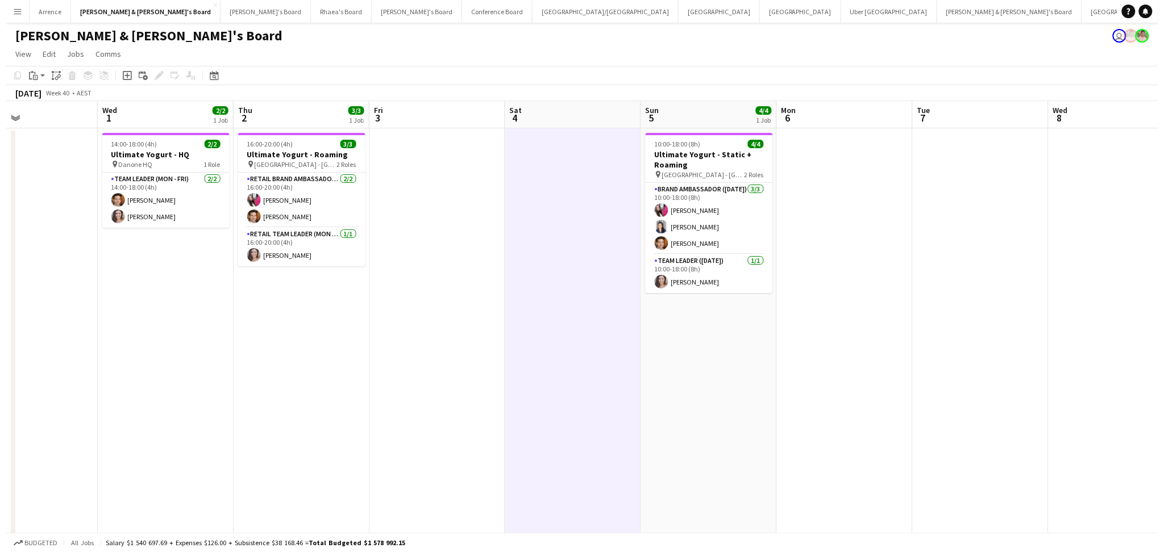
scroll to position [0, 391]
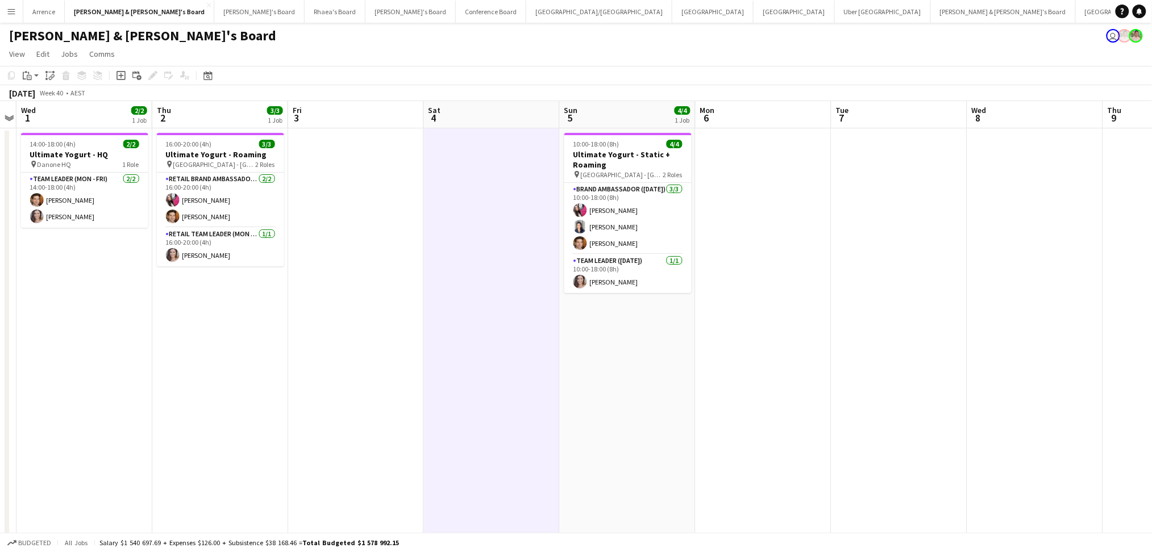
drag, startPoint x: 697, startPoint y: 447, endPoint x: 546, endPoint y: 448, distance: 151.2
click at [546, 448] on app-calendar-viewport "Sun 28 Mon 29 Tue 30 Wed 1 2/2 1 Job Thu 2 3/3 1 Job Fri 3 Sat 4 Sun 5 4/4 1 Jo…" at bounding box center [576, 522] width 1152 height 843
click at [631, 74] on app-toolbar "Copy Paste Paste Ctrl+V Paste with crew Ctrl+Shift+V Paste linked Job [GEOGRAPH…" at bounding box center [576, 75] width 1152 height 19
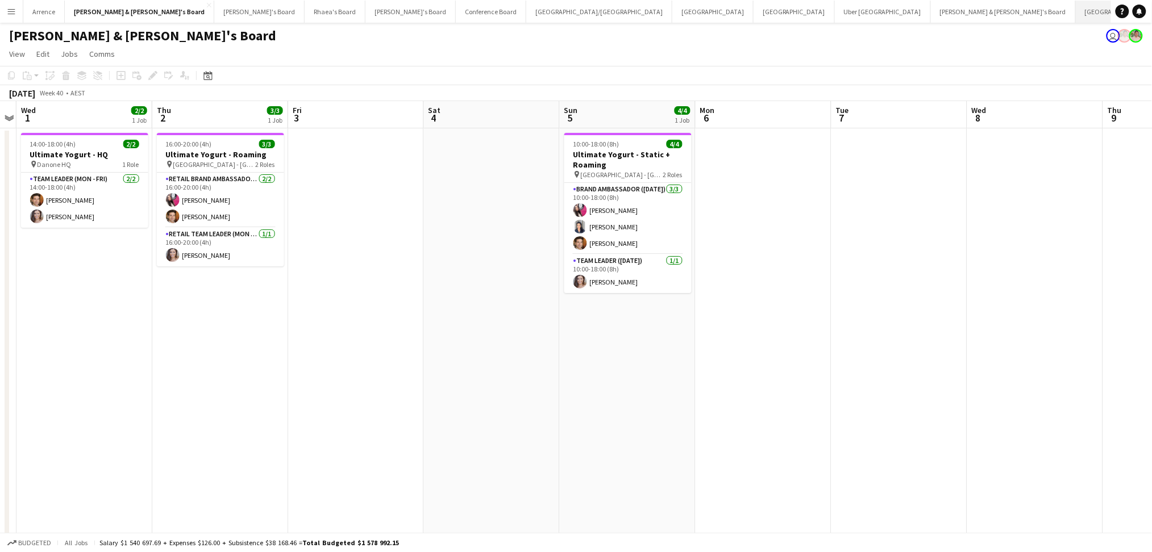
click at [1076, 18] on button "Sydney Close" at bounding box center [1116, 12] width 81 height 22
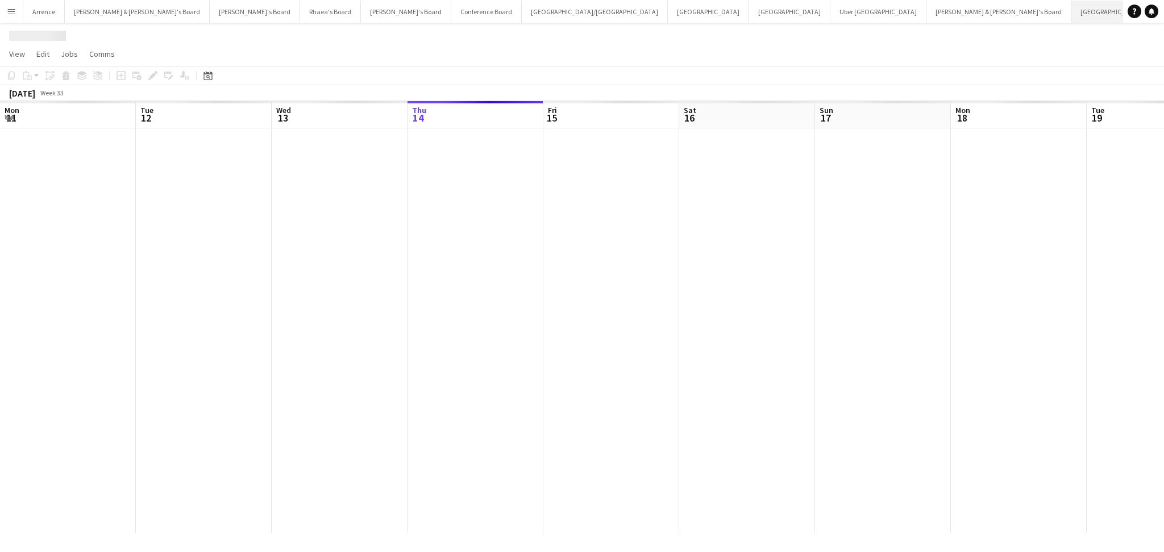
scroll to position [0, 271]
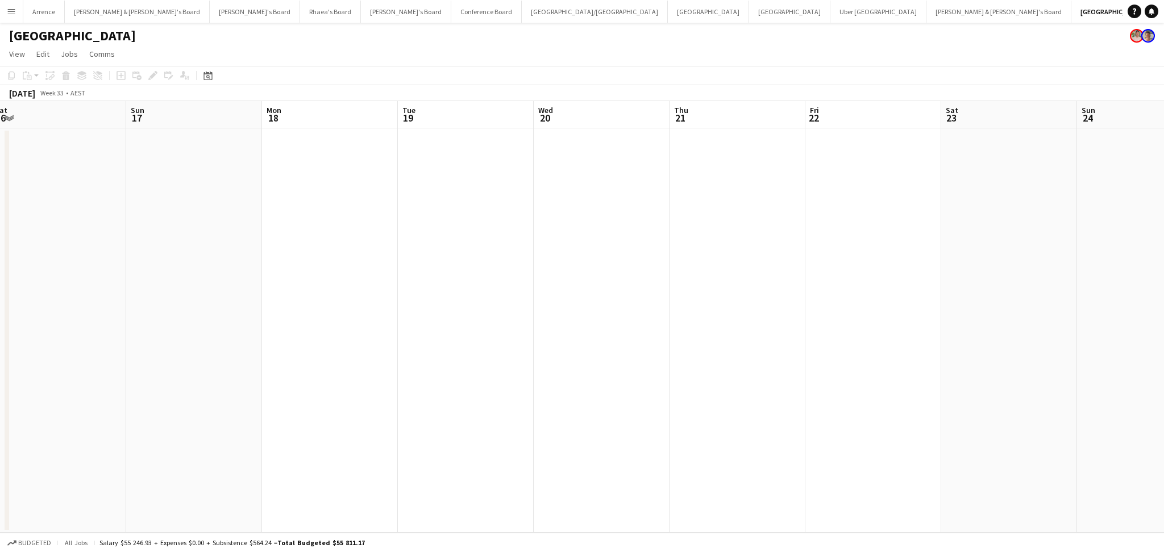
drag, startPoint x: 798, startPoint y: 401, endPoint x: 381, endPoint y: 378, distance: 418.3
click at [381, 378] on app-calendar-viewport "Wed 13 Thu 14 Fri 15 Sat 16 Sun 17 Mon 18 Tue 19 Wed 20 Thu 21 Fri 22 Sat 23 Su…" at bounding box center [582, 317] width 1164 height 432
drag, startPoint x: 960, startPoint y: 428, endPoint x: 444, endPoint y: 421, distance: 516.6
click at [444, 421] on app-calendar-viewport "Fri 15 Sat 16 Sun 17 Mon 18 Tue 19 Wed 20 Thu 21 Fri 22 Sat 23 Sun 24 Mon 25 Tu…" at bounding box center [582, 317] width 1164 height 432
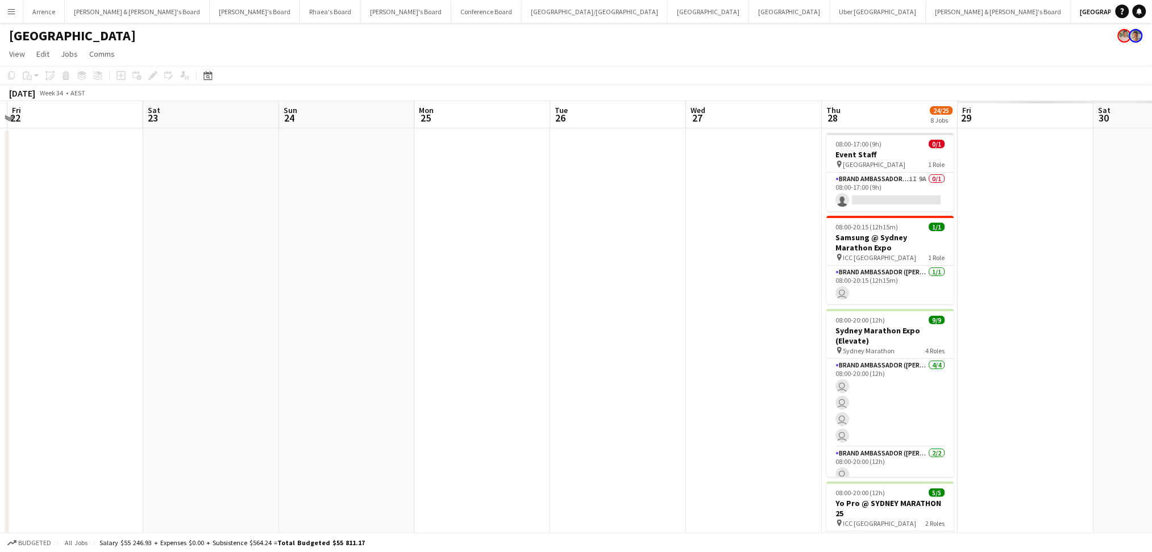
scroll to position [0, 485]
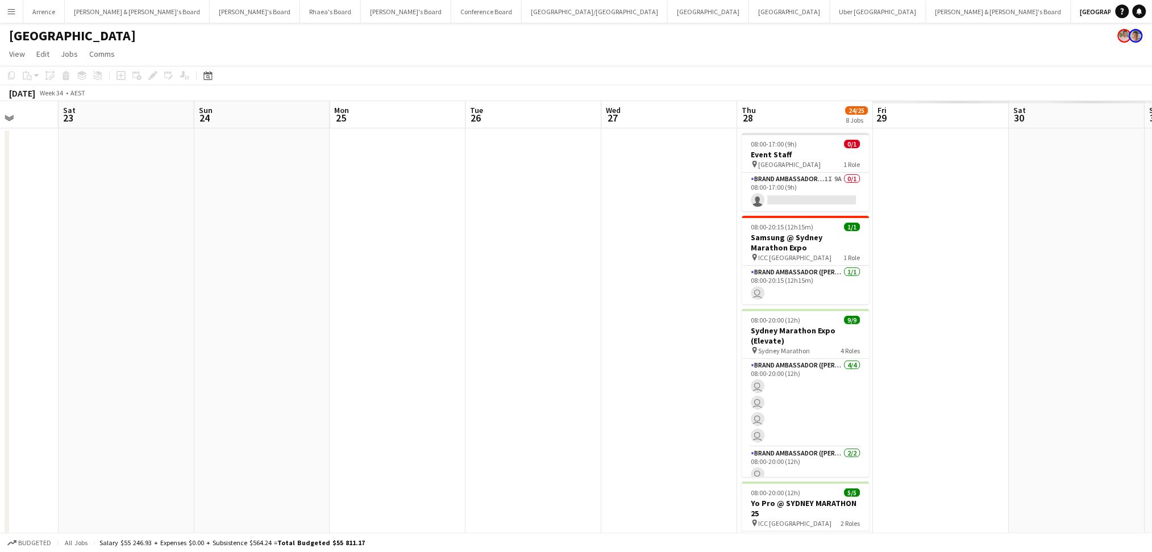
drag, startPoint x: 829, startPoint y: 443, endPoint x: 464, endPoint y: 442, distance: 365.4
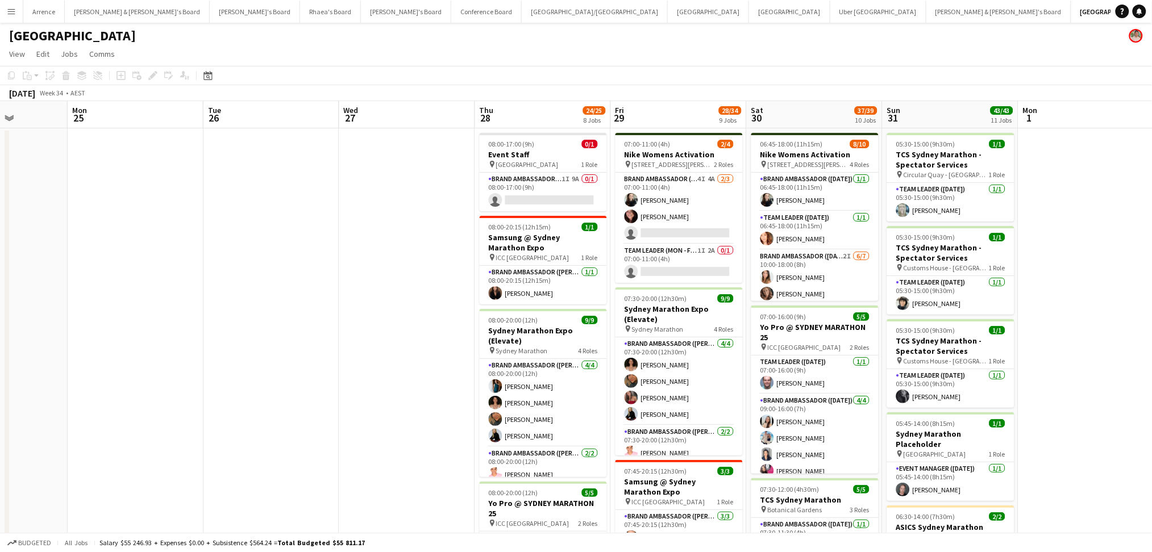
drag, startPoint x: 610, startPoint y: 277, endPoint x: 348, endPoint y: 261, distance: 263.0
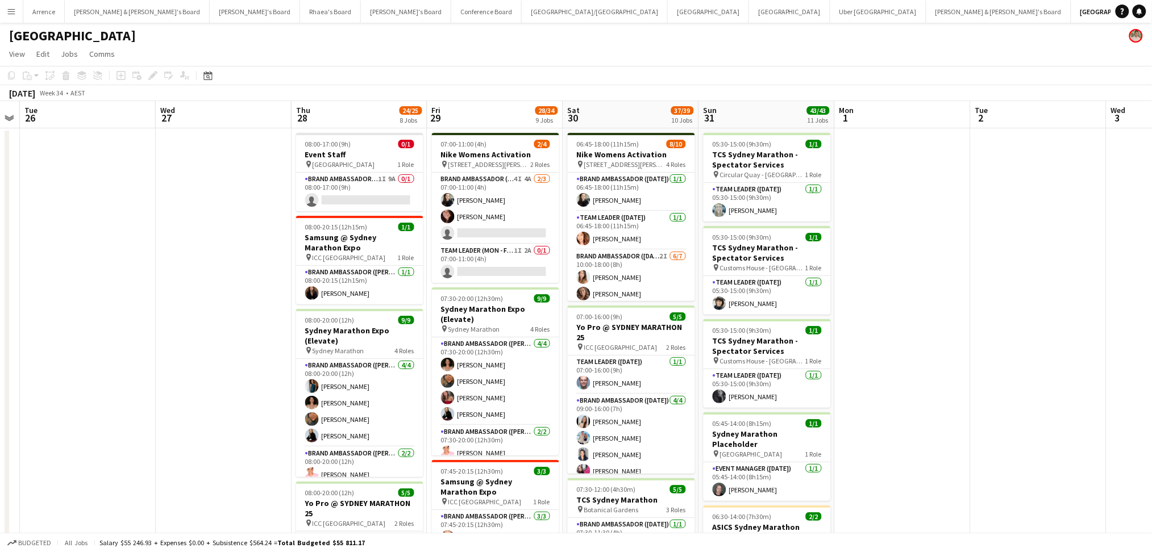
drag, startPoint x: 351, startPoint y: 278, endPoint x: 168, endPoint y: 257, distance: 184.7
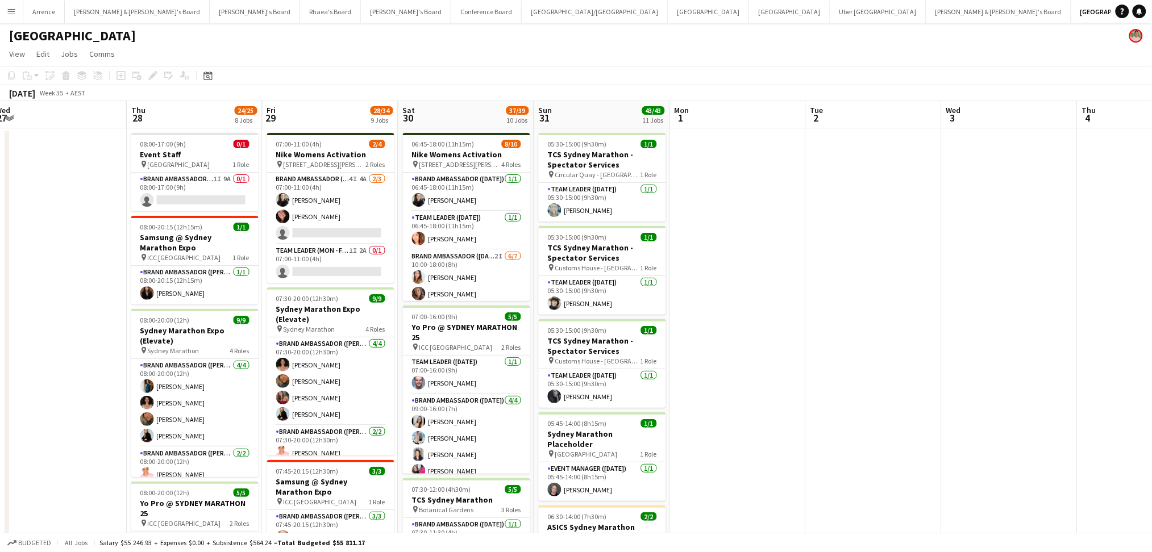
drag, startPoint x: 1001, startPoint y: 264, endPoint x: 536, endPoint y: 256, distance: 464.3
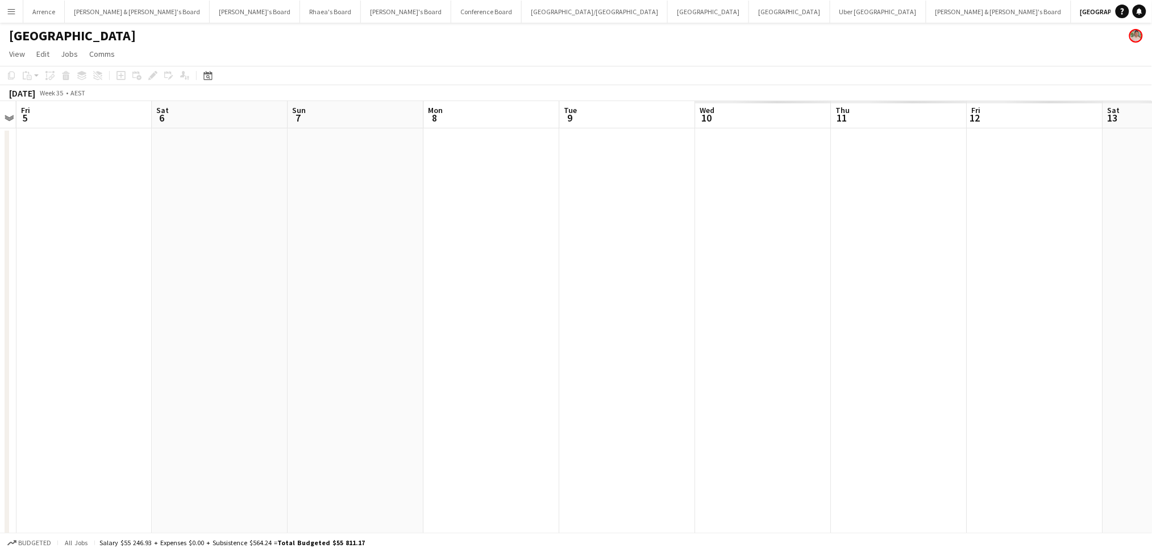
drag, startPoint x: 594, startPoint y: 306, endPoint x: 775, endPoint y: 361, distance: 189.1
drag, startPoint x: 775, startPoint y: 361, endPoint x: 356, endPoint y: 330, distance: 420.0
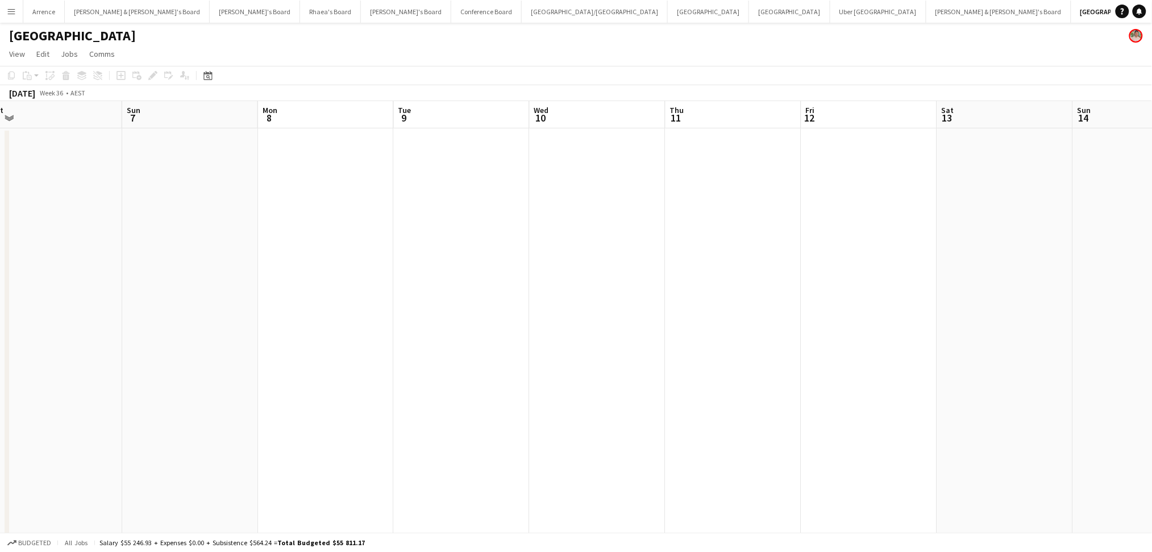
drag, startPoint x: 765, startPoint y: 372, endPoint x: 257, endPoint y: 319, distance: 511.4
drag, startPoint x: 149, startPoint y: 284, endPoint x: 421, endPoint y: 320, distance: 273.5
drag, startPoint x: 389, startPoint y: 320, endPoint x: 752, endPoint y: 320, distance: 362.5
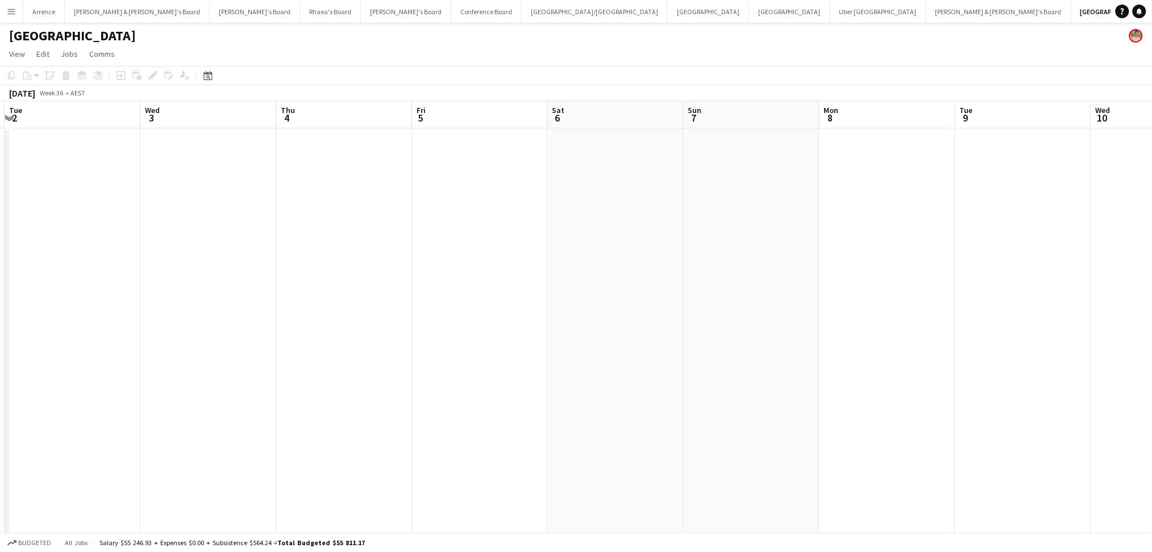
drag, startPoint x: 307, startPoint y: 332, endPoint x: 339, endPoint y: 346, distance: 35.1
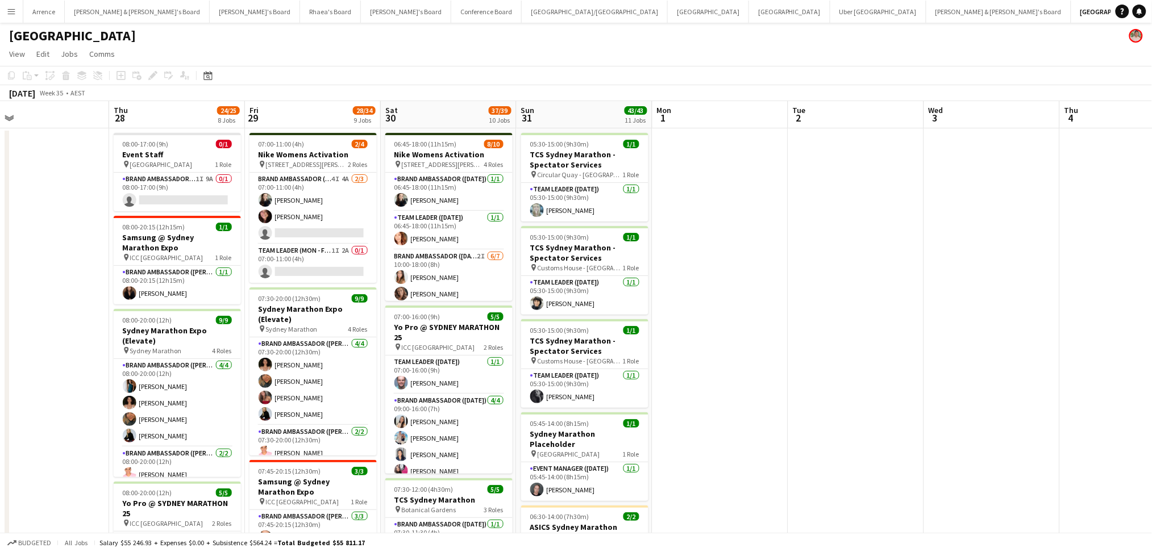
scroll to position [0, 249]
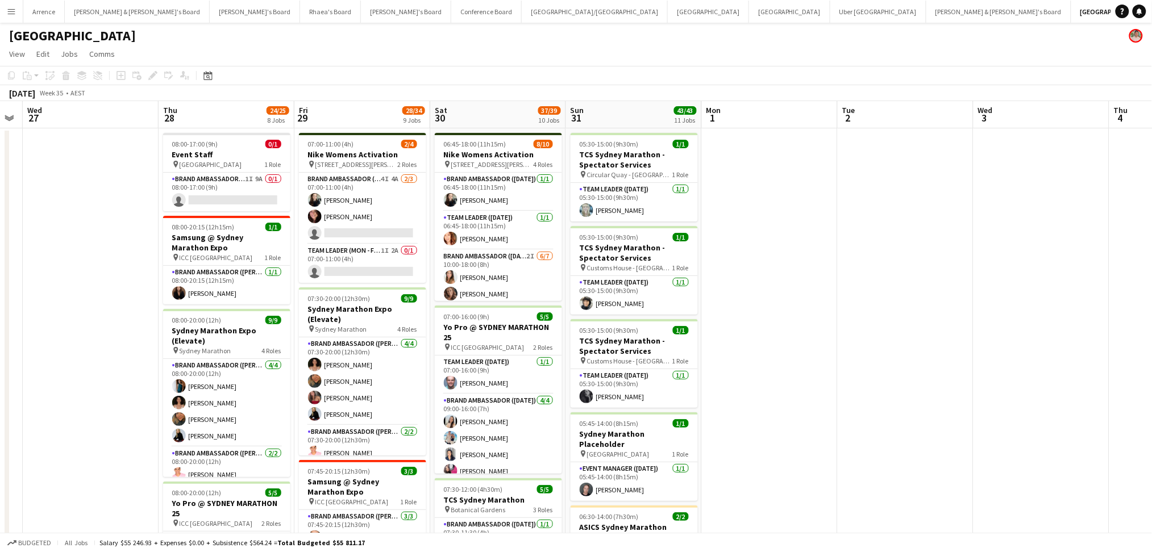
drag, startPoint x: 531, startPoint y: 346, endPoint x: 840, endPoint y: 347, distance: 309.1
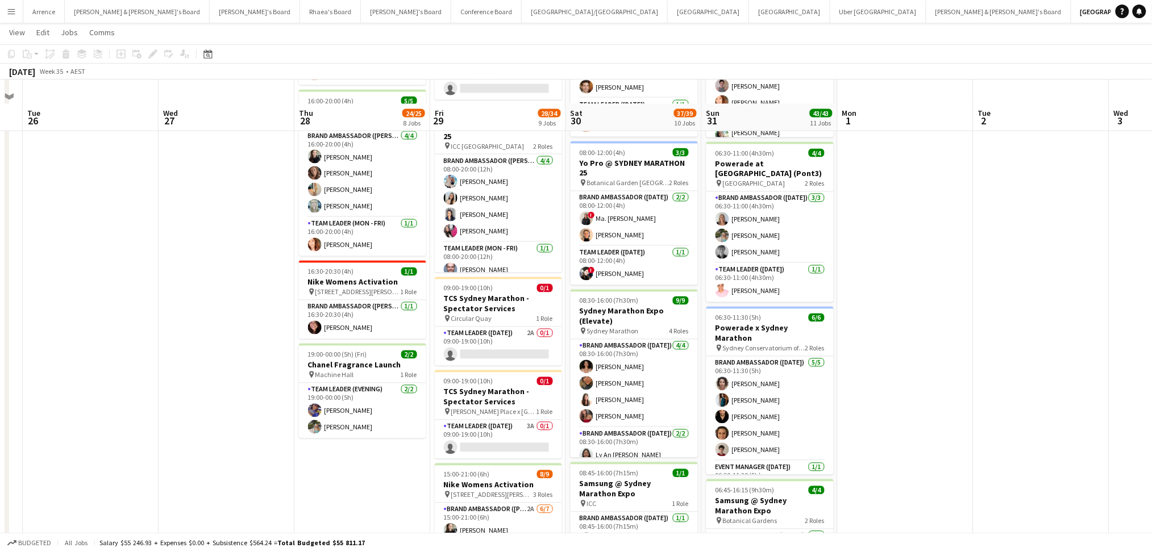
scroll to position [682, 0]
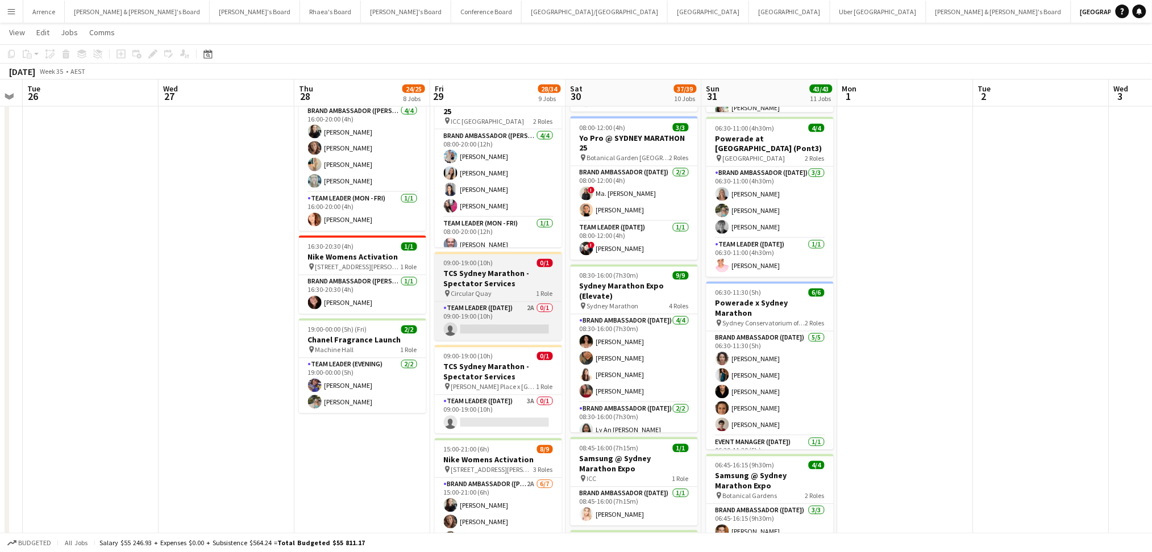
click at [497, 277] on h3 "TCS Sydney Marathon - Spectator Services" at bounding box center [498, 279] width 127 height 20
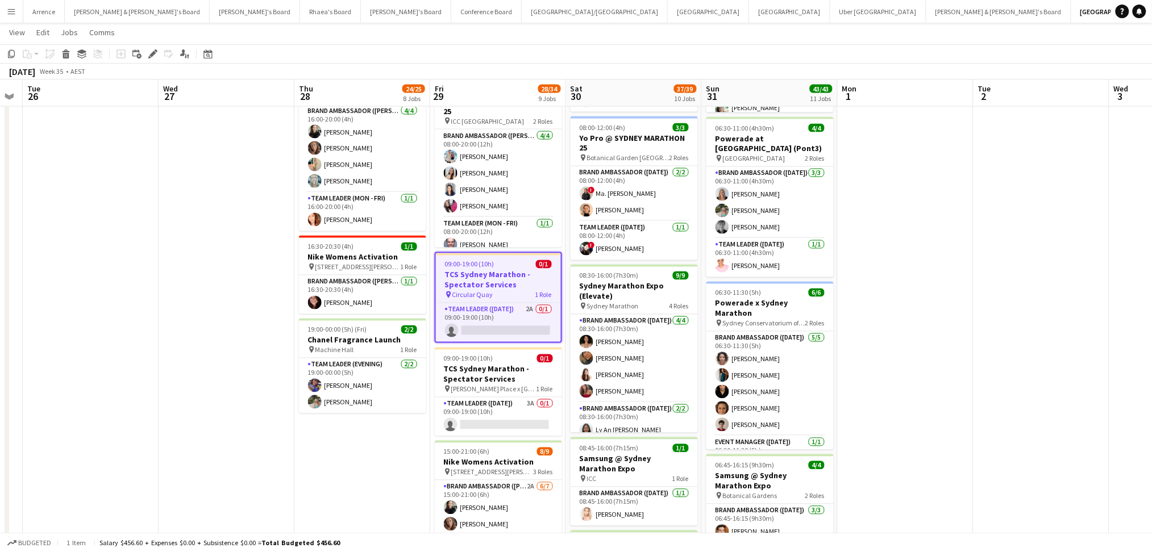
click at [497, 277] on h3 "TCS Sydney Marathon - Spectator Services" at bounding box center [498, 280] width 125 height 20
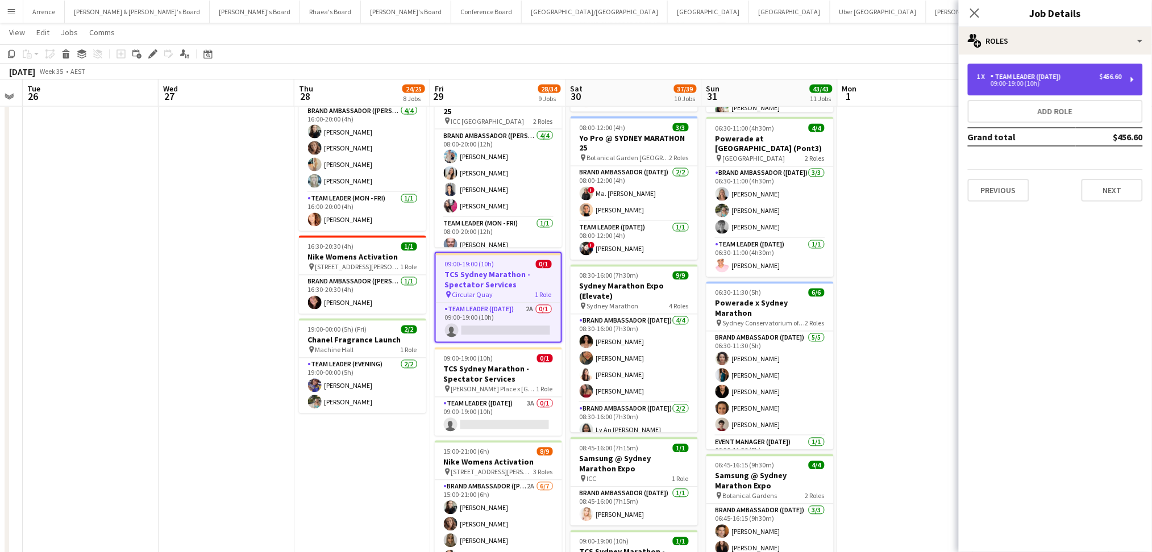
click at [1066, 83] on div "09:00-19:00 (10h)" at bounding box center [1049, 84] width 145 height 6
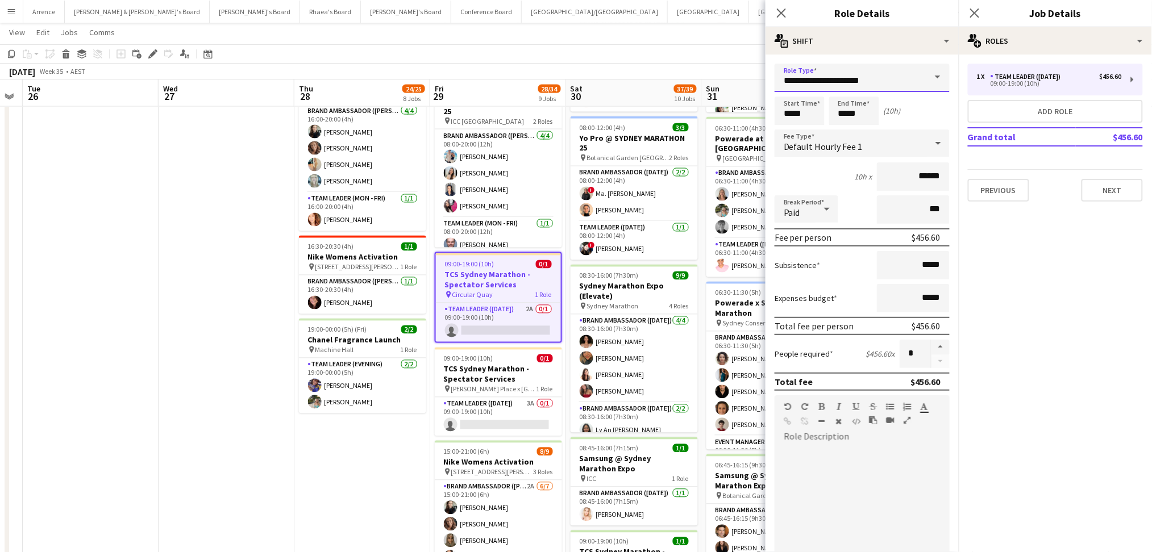
drag, startPoint x: 837, startPoint y: 75, endPoint x: 917, endPoint y: 77, distance: 80.1
click at [917, 77] on div "**********" at bounding box center [862, 78] width 175 height 28
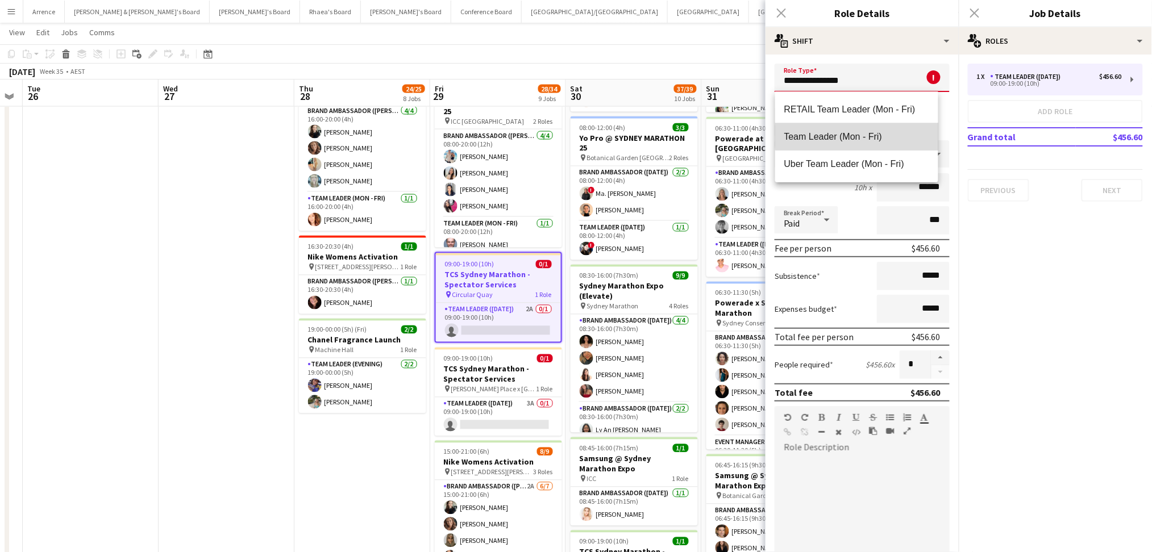
click at [861, 136] on span "Team Leader (Mon - Fri)" at bounding box center [856, 136] width 145 height 11
type input "**********"
type input "******"
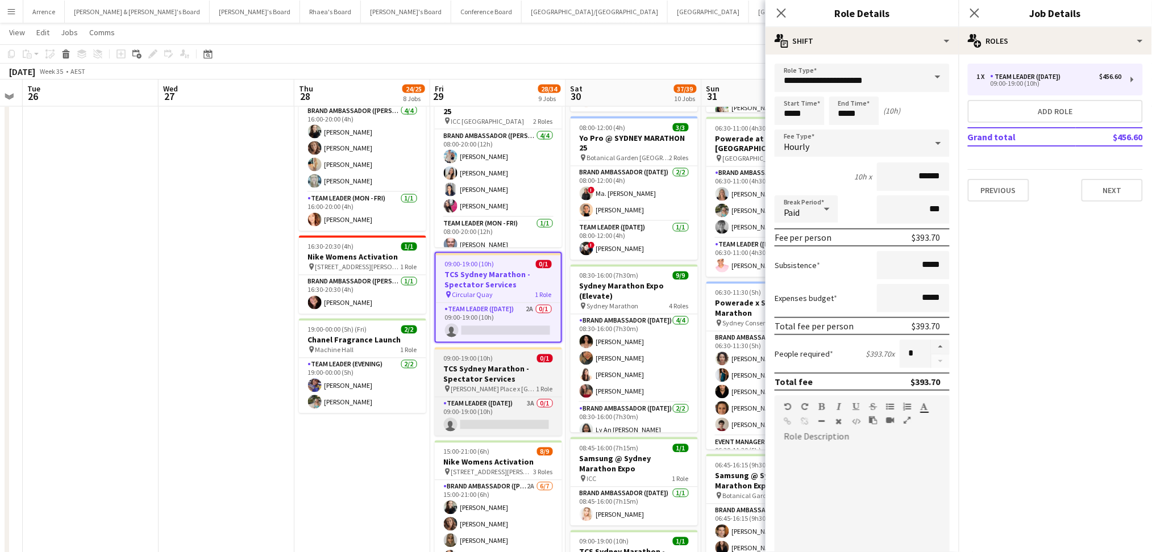
click at [510, 376] on h3 "TCS Sydney Marathon - Spectator Services" at bounding box center [498, 374] width 127 height 20
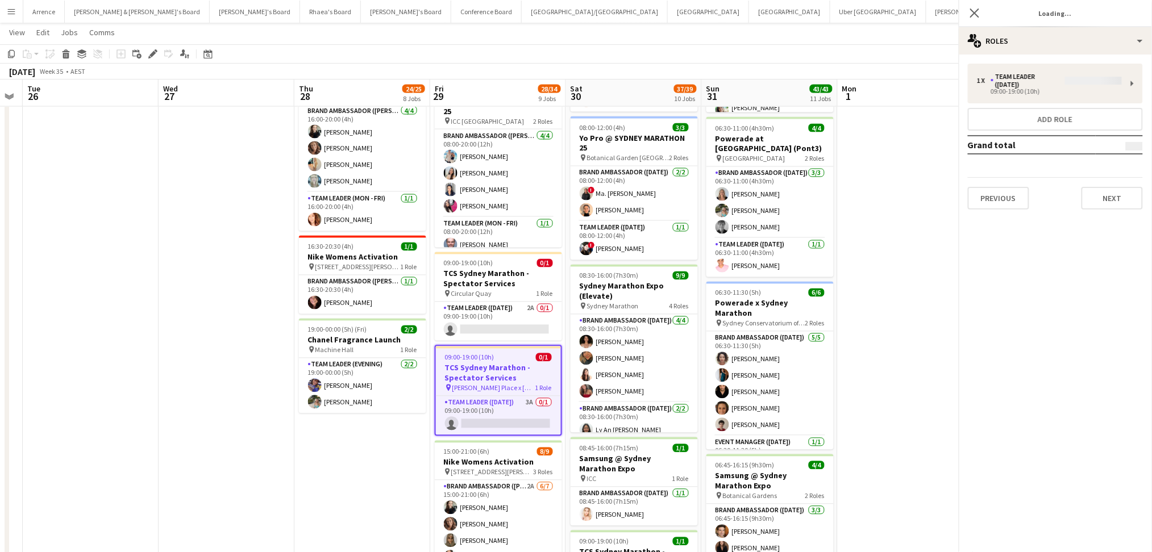
scroll to position [0, 0]
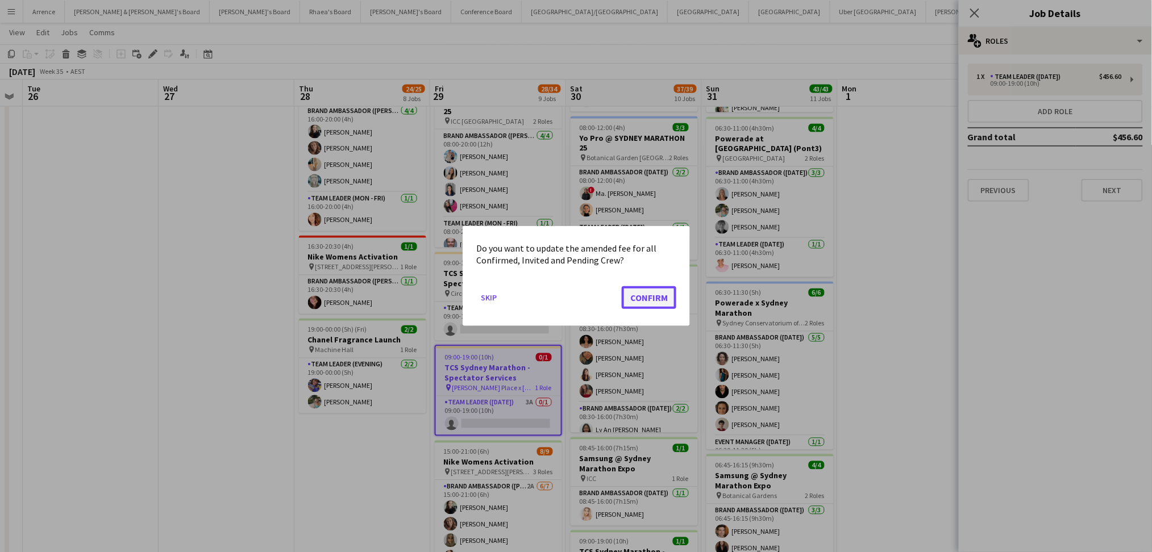
click at [640, 295] on button "Confirm" at bounding box center [649, 297] width 55 height 23
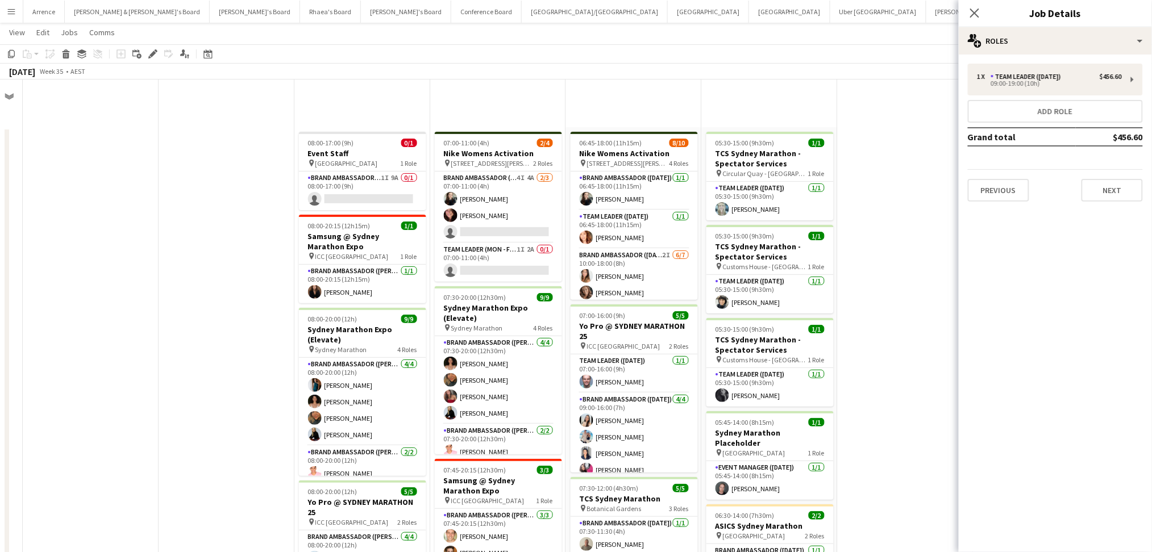
scroll to position [682, 0]
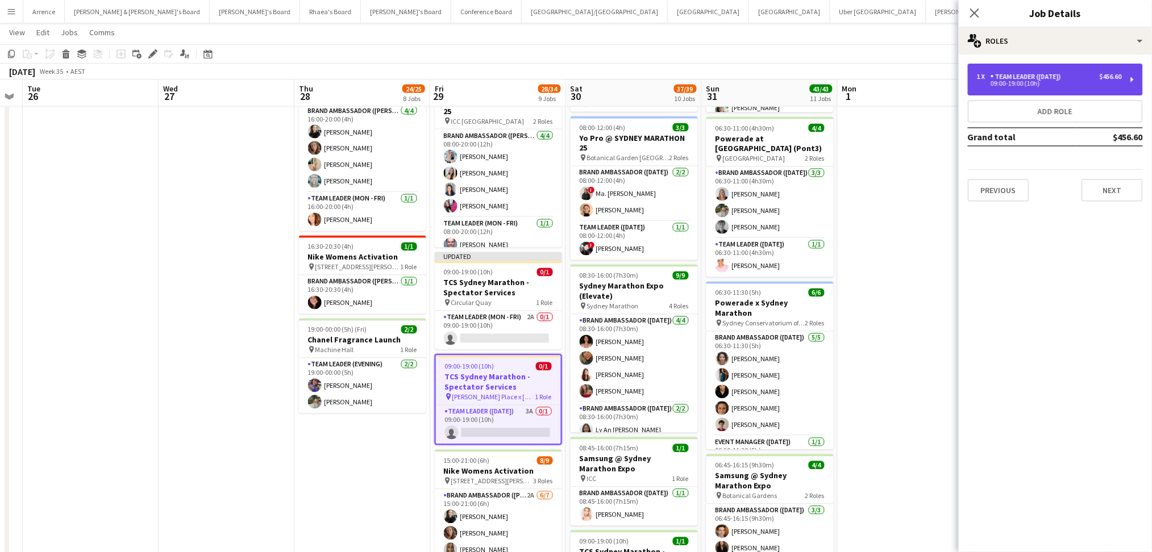
click at [1043, 80] on div "Team Leader ([DATE])" at bounding box center [1027, 77] width 75 height 8
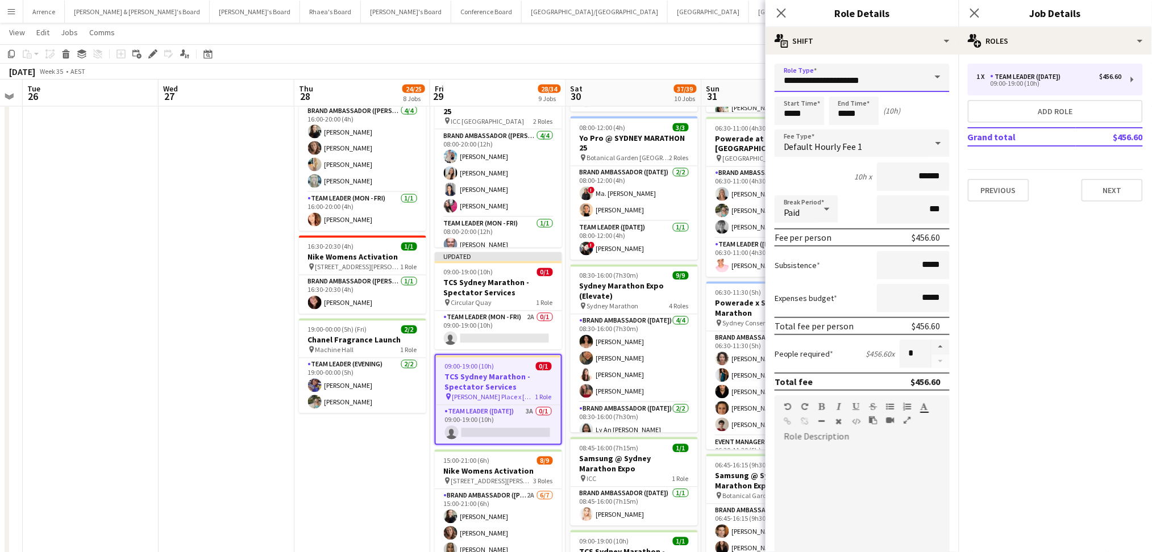
drag, startPoint x: 837, startPoint y: 80, endPoint x: 901, endPoint y: 80, distance: 64.2
click at [901, 80] on input "**********" at bounding box center [862, 78] width 175 height 28
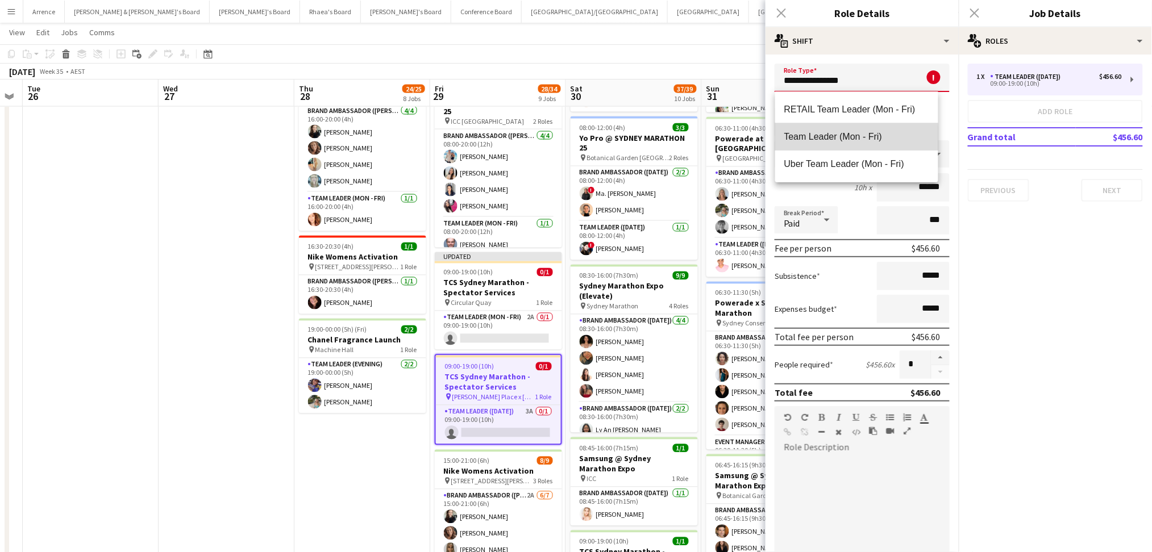
click at [850, 140] on span "Team Leader (Mon - Fri)" at bounding box center [856, 136] width 145 height 11
type input "**********"
type input "******"
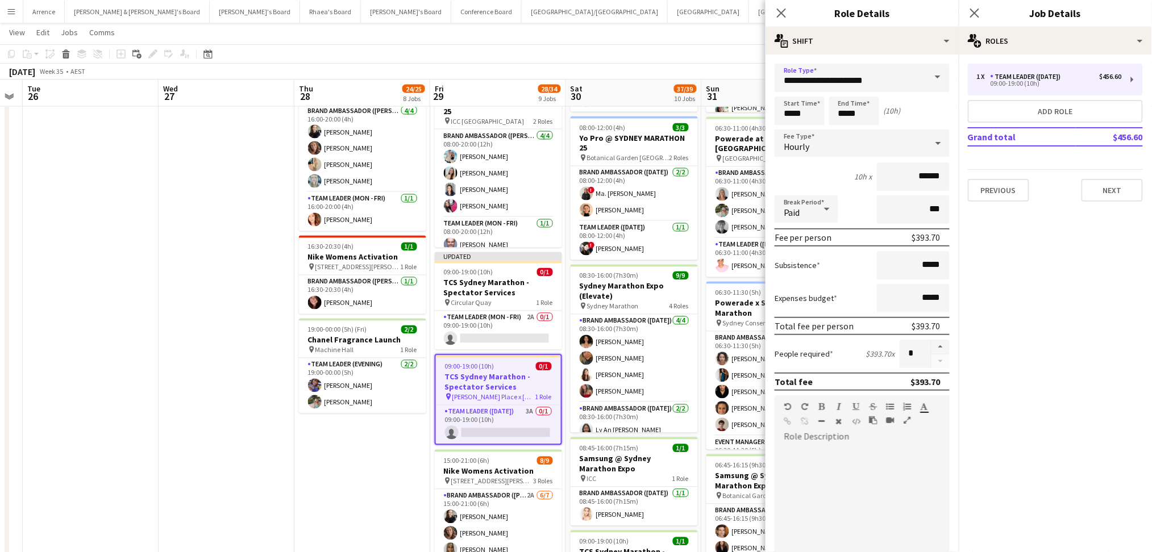
click at [371, 485] on app-date-cell "08:00-17:00 (9h) 0/1 Event Staff pin Chifley Tower 1 Role Brand Ambassador (Mon…" at bounding box center [362, 222] width 136 height 1554
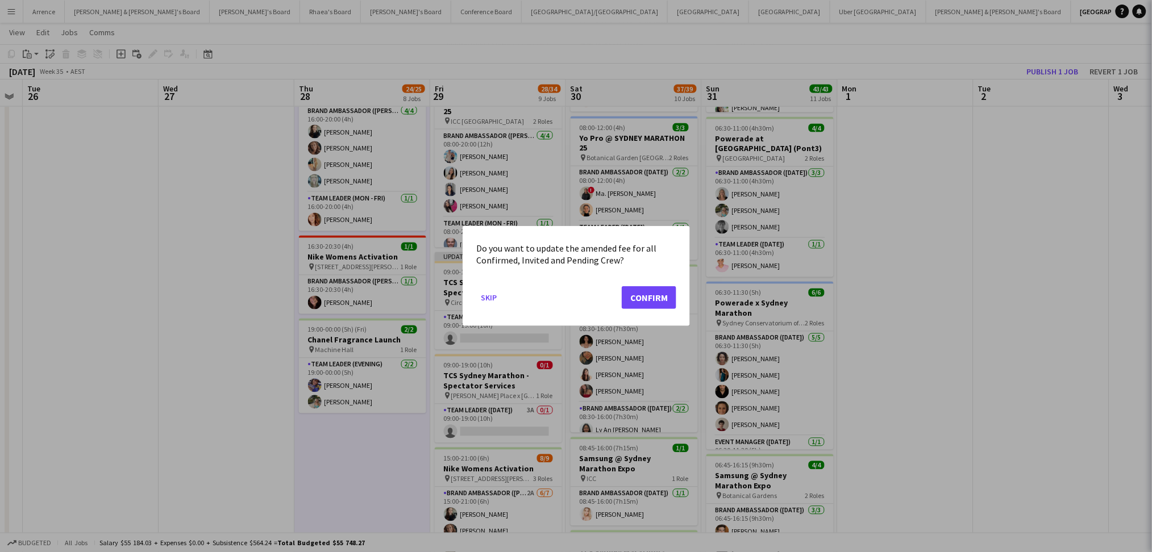
scroll to position [0, 0]
click at [659, 299] on button "Confirm" at bounding box center [649, 297] width 55 height 23
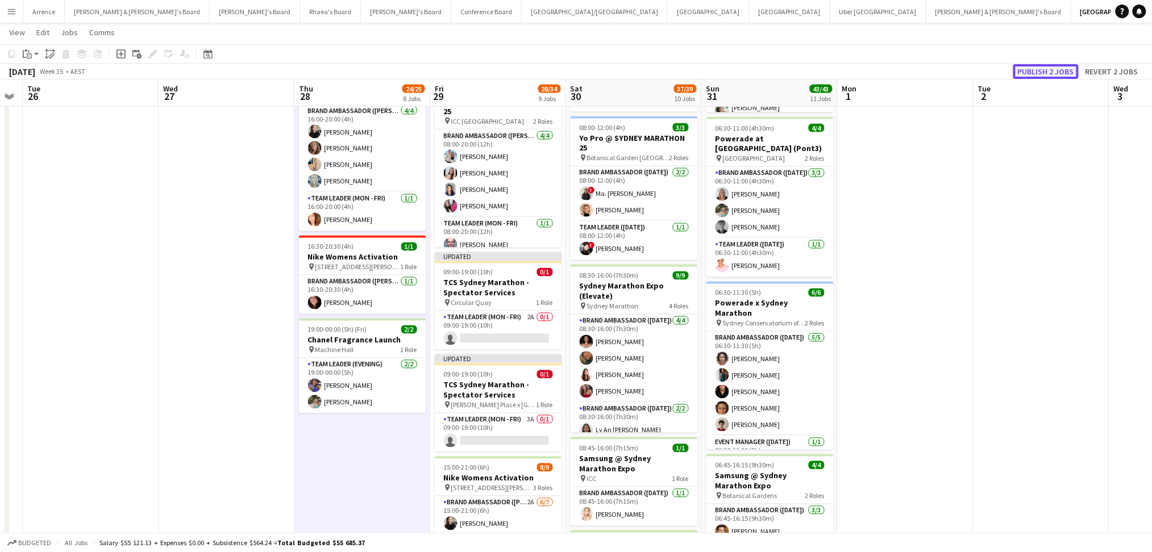
click at [1064, 66] on button "Publish 2 jobs" at bounding box center [1045, 71] width 65 height 15
